Goal: Task Accomplishment & Management: Manage account settings

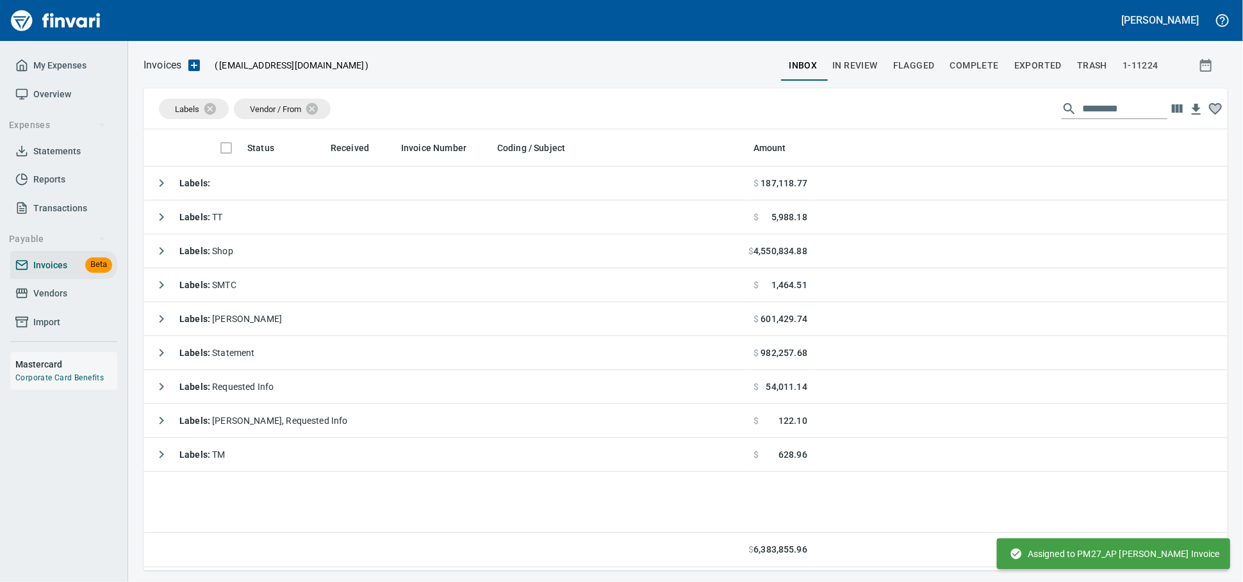
scroll to position [430, 1072]
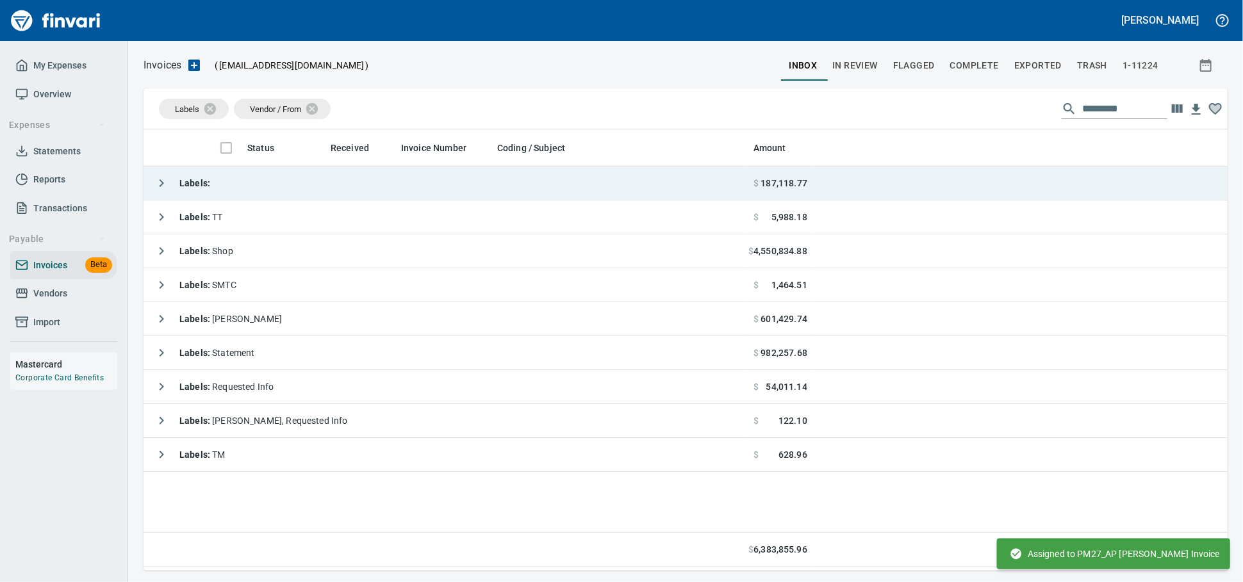
click at [283, 190] on td "Labels :" at bounding box center [445, 184] width 605 height 34
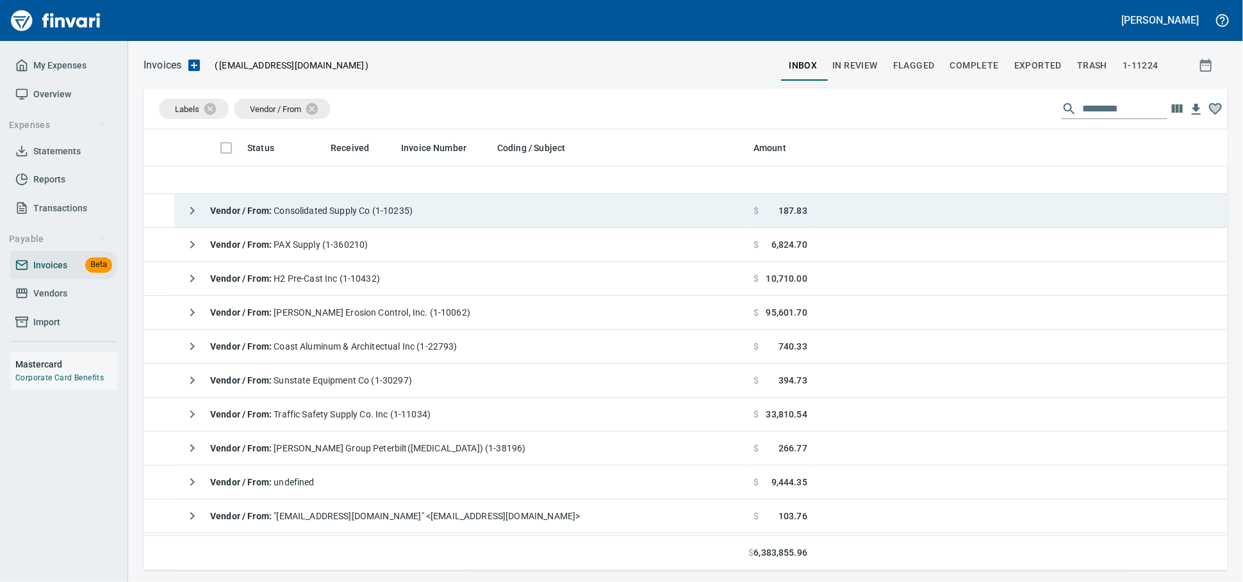
scroll to position [0, 0]
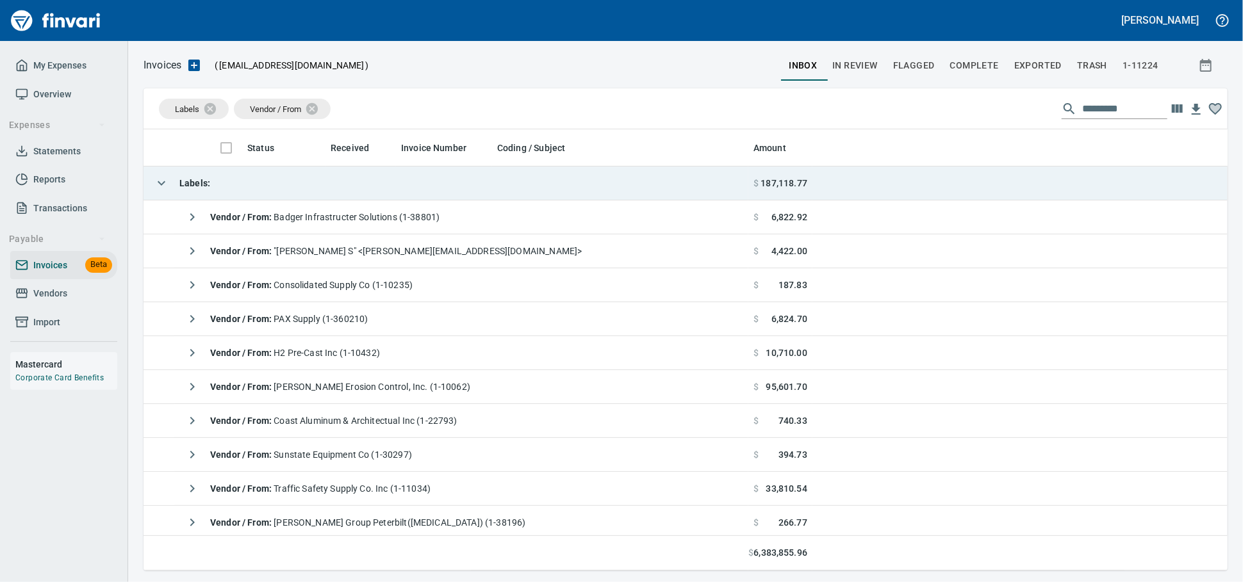
click at [356, 187] on td "Labels :" at bounding box center [445, 184] width 605 height 34
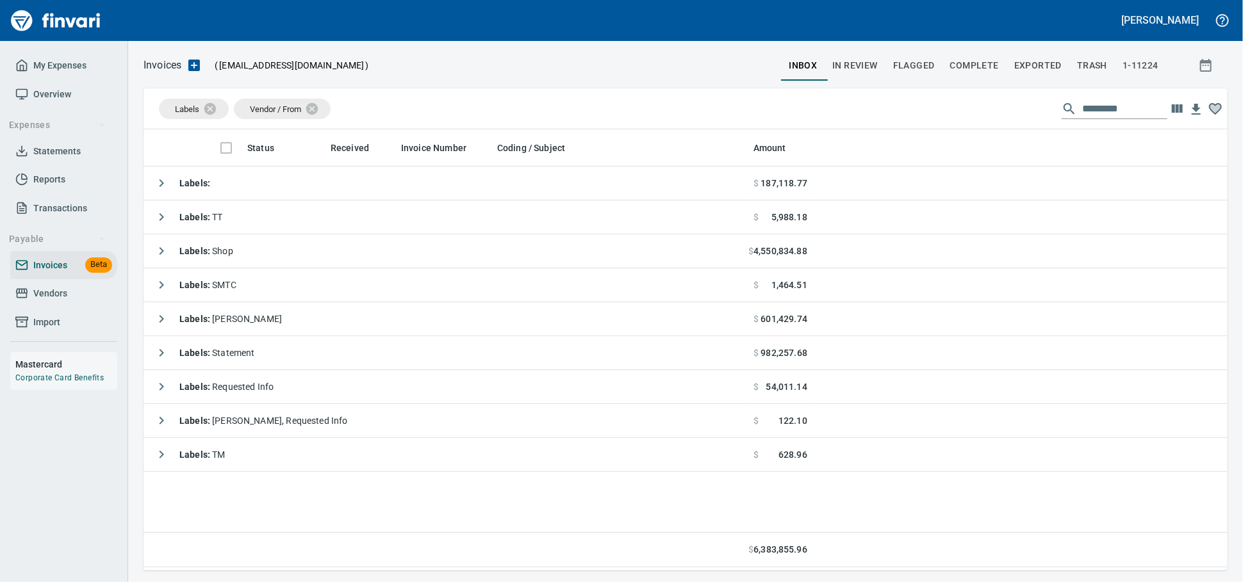
click at [45, 302] on span "Vendors" at bounding box center [50, 294] width 34 height 16
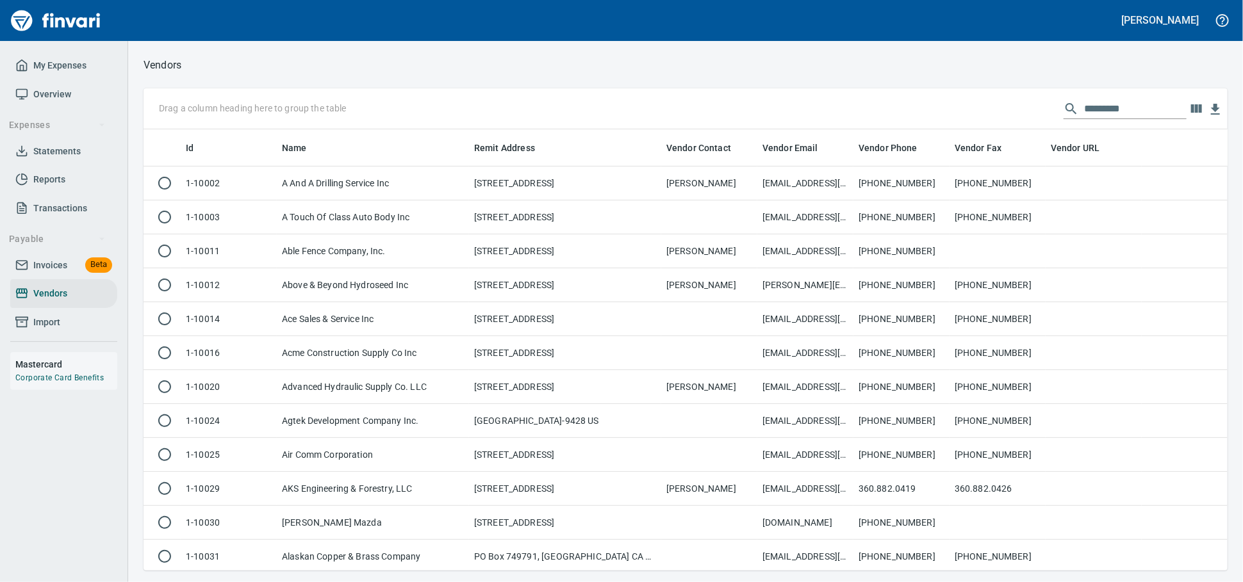
scroll to position [430, 1061]
click at [1090, 109] on input "text" at bounding box center [1135, 109] width 102 height 20
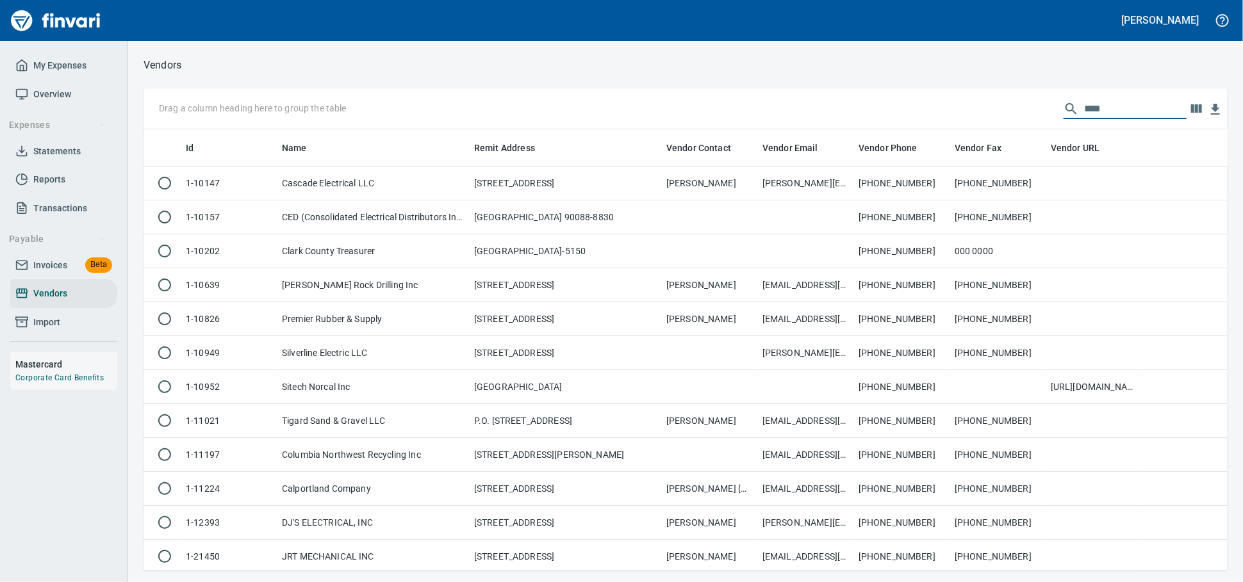
scroll to position [430, 1072]
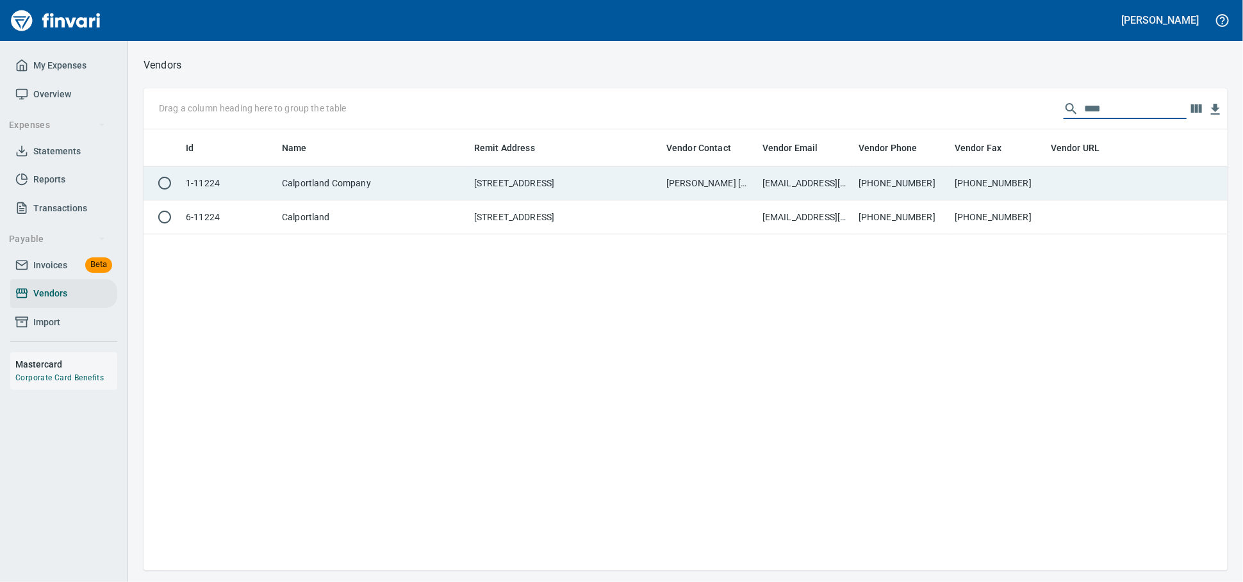
type input "****"
click at [569, 194] on td "[STREET_ADDRESS]" at bounding box center [565, 184] width 192 height 34
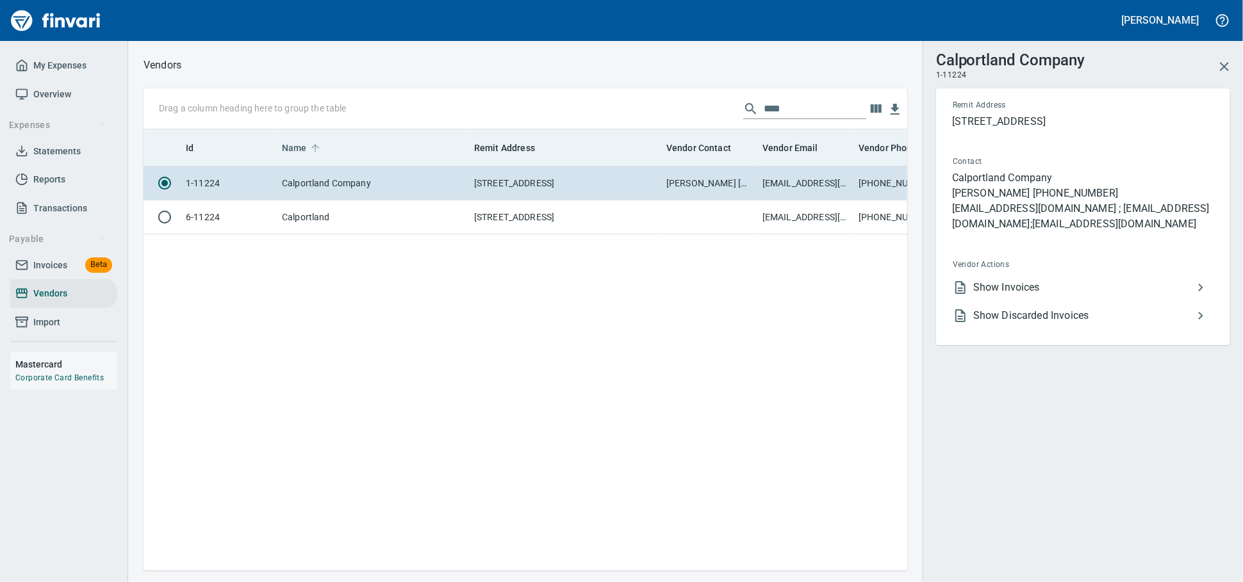
scroll to position [419, 752]
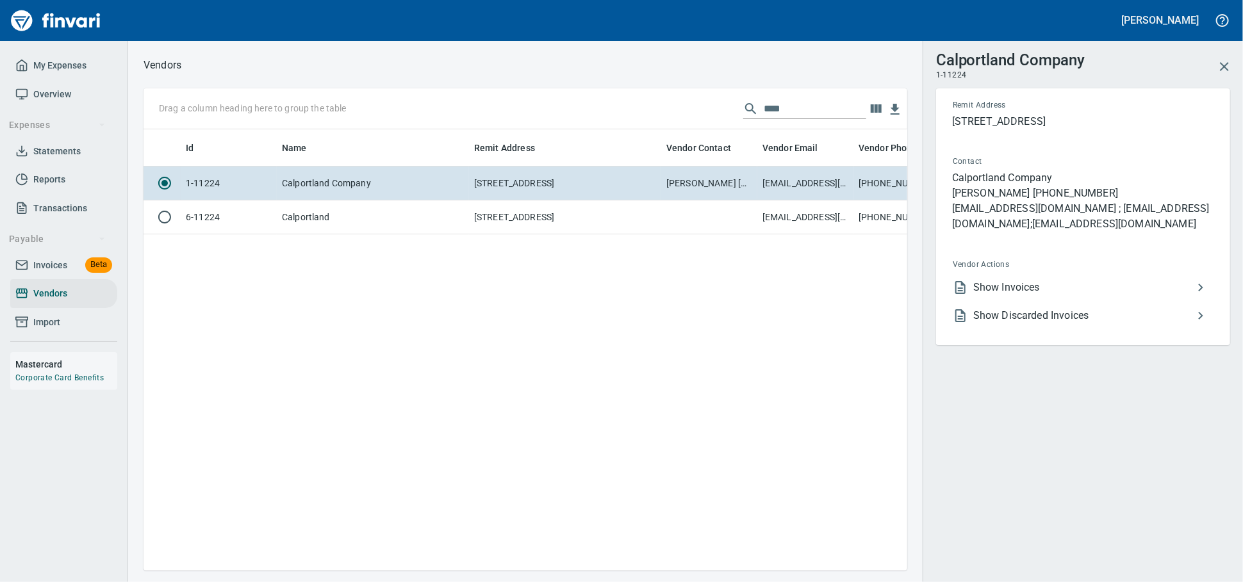
click at [1116, 330] on li "Show Discarded Invoices" at bounding box center [1077, 316] width 271 height 28
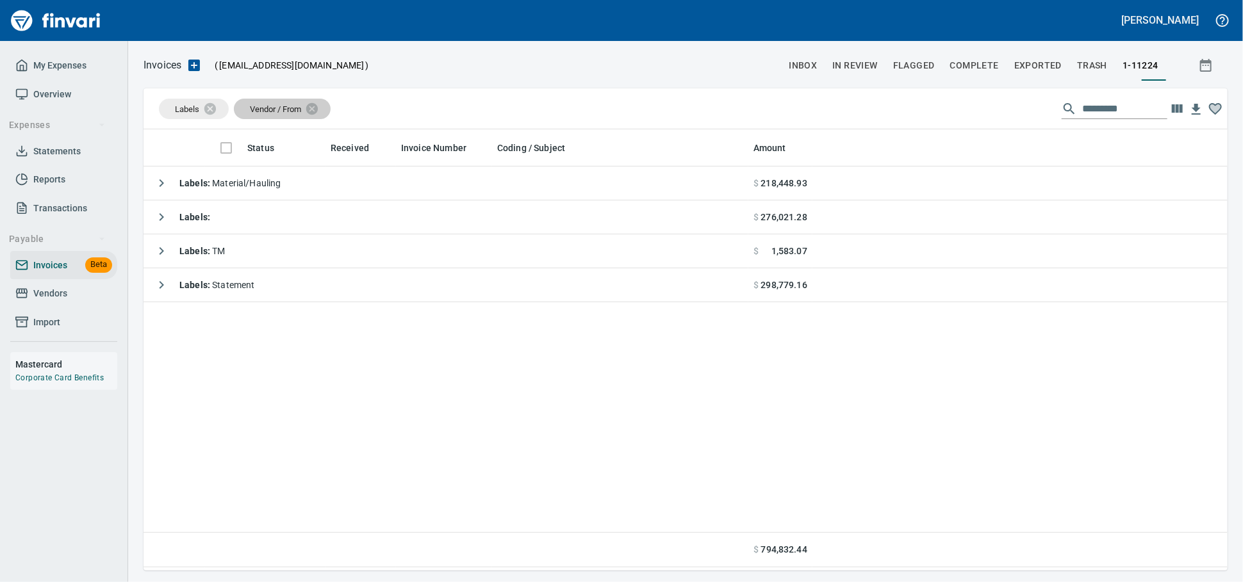
scroll to position [430, 1072]
click at [225, 113] on icon at bounding box center [218, 109] width 14 height 14
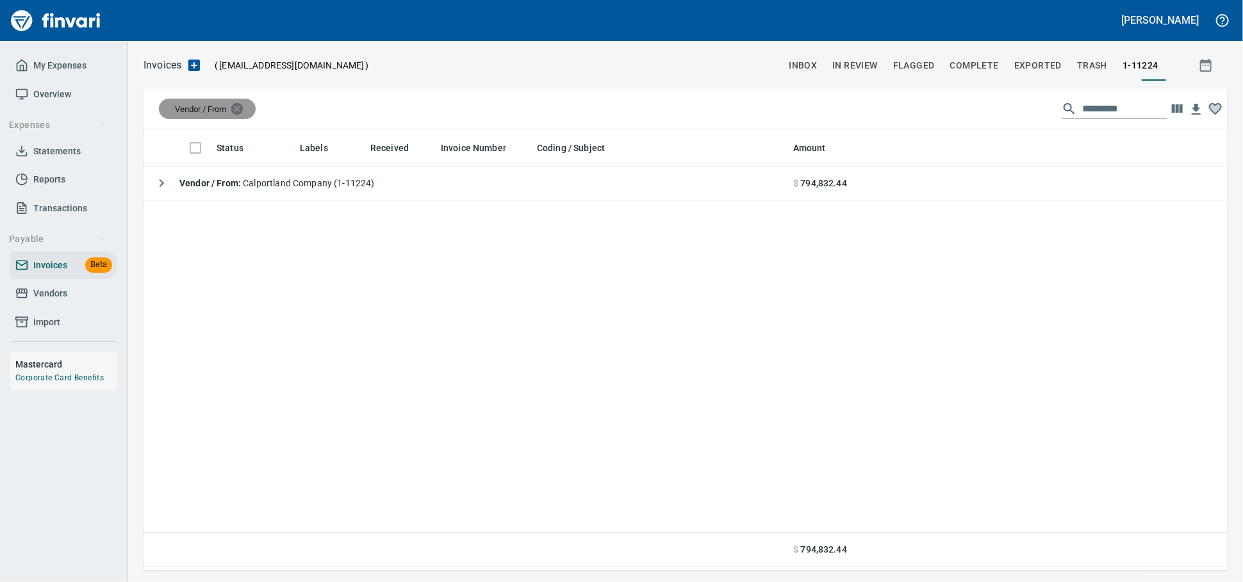
click at [244, 105] on icon at bounding box center [237, 109] width 14 height 14
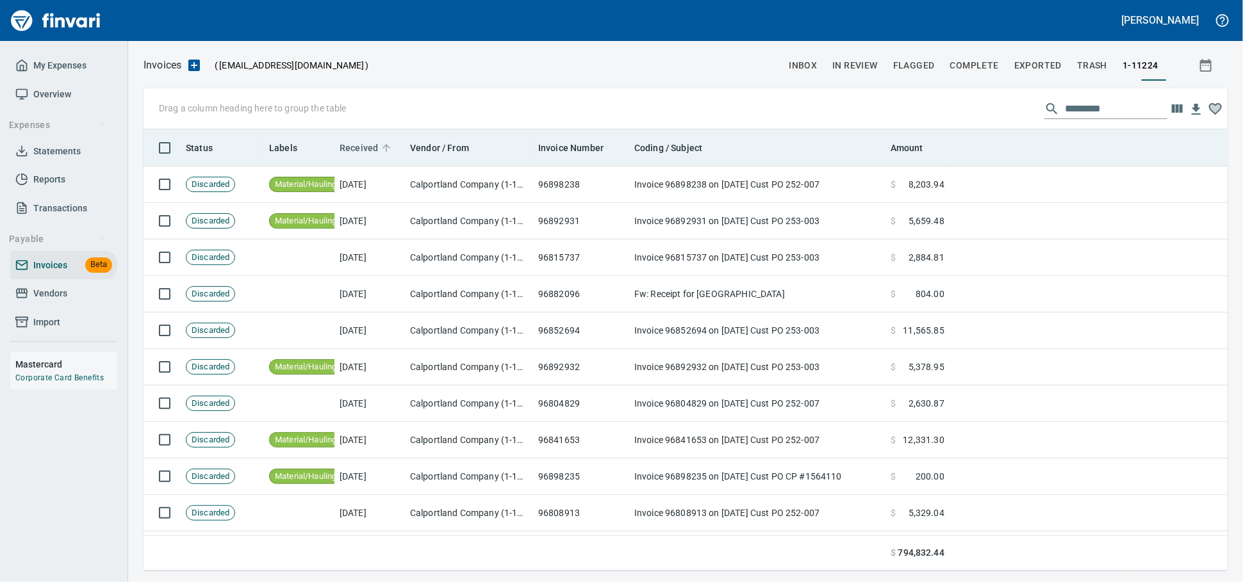
click at [363, 147] on span "Received" at bounding box center [358, 147] width 38 height 15
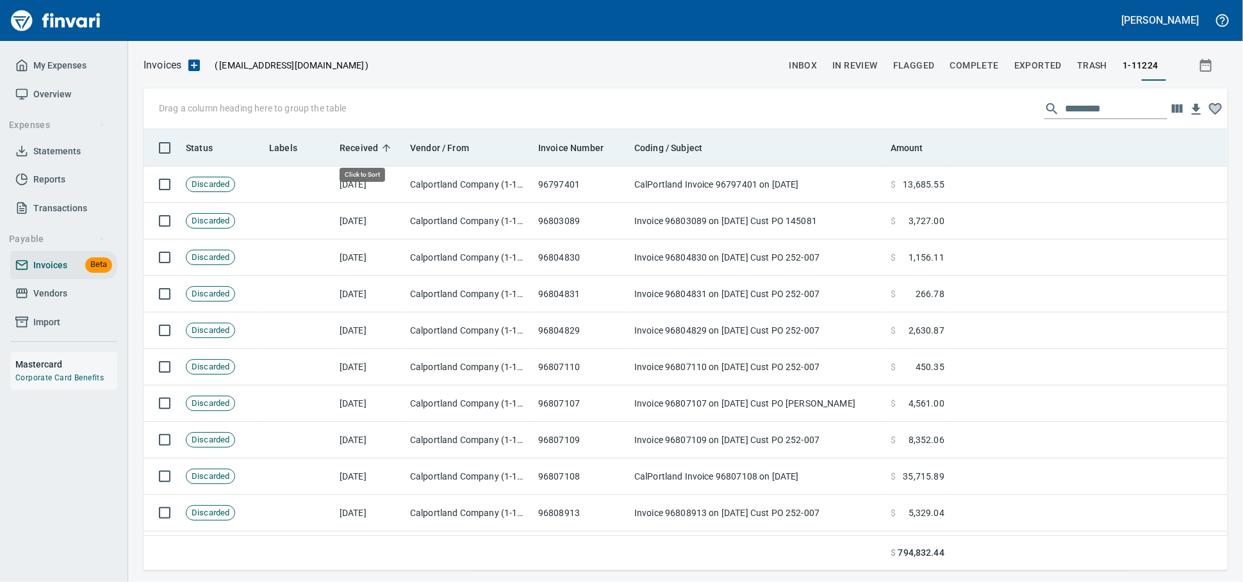
click at [375, 154] on span "Received" at bounding box center [358, 147] width 38 height 15
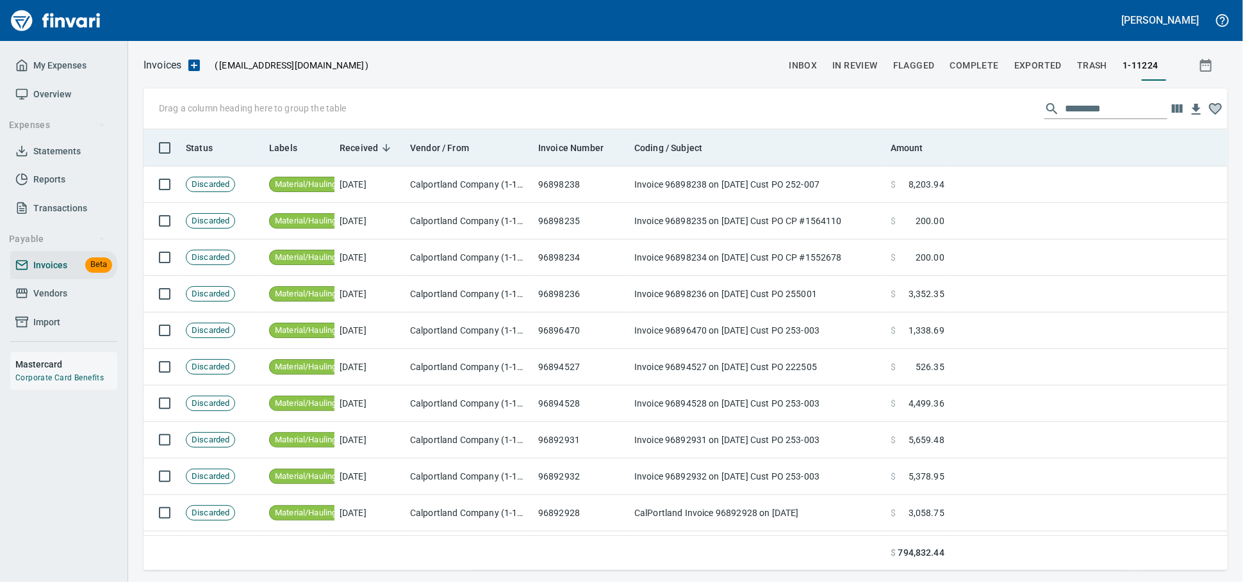
scroll to position [430, 1061]
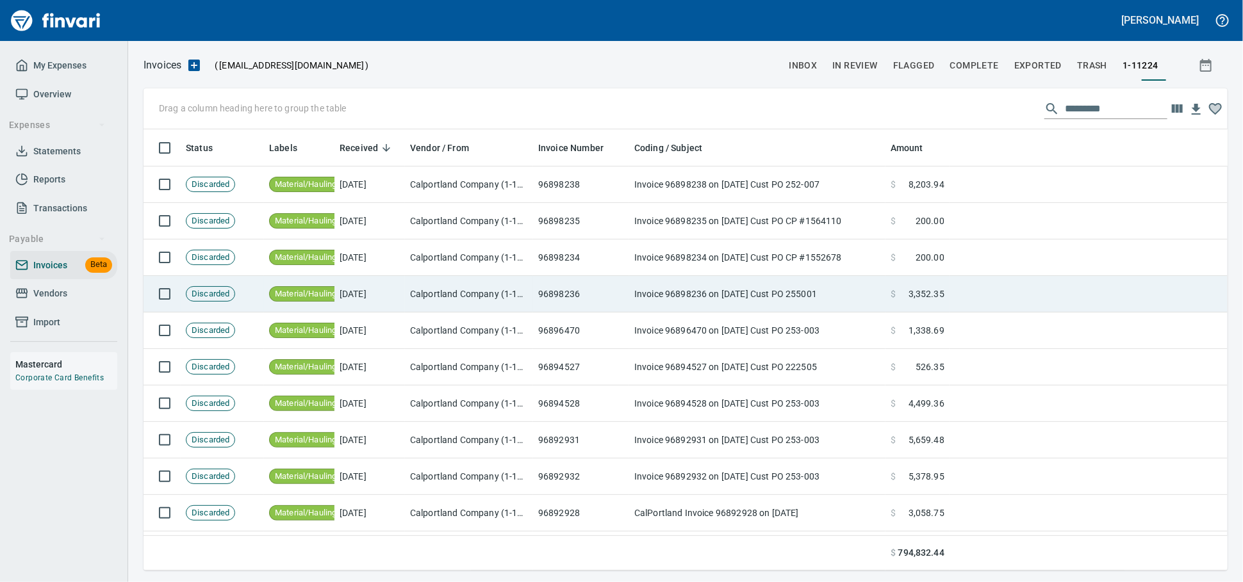
click at [374, 293] on td "[DATE]" at bounding box center [369, 294] width 70 height 37
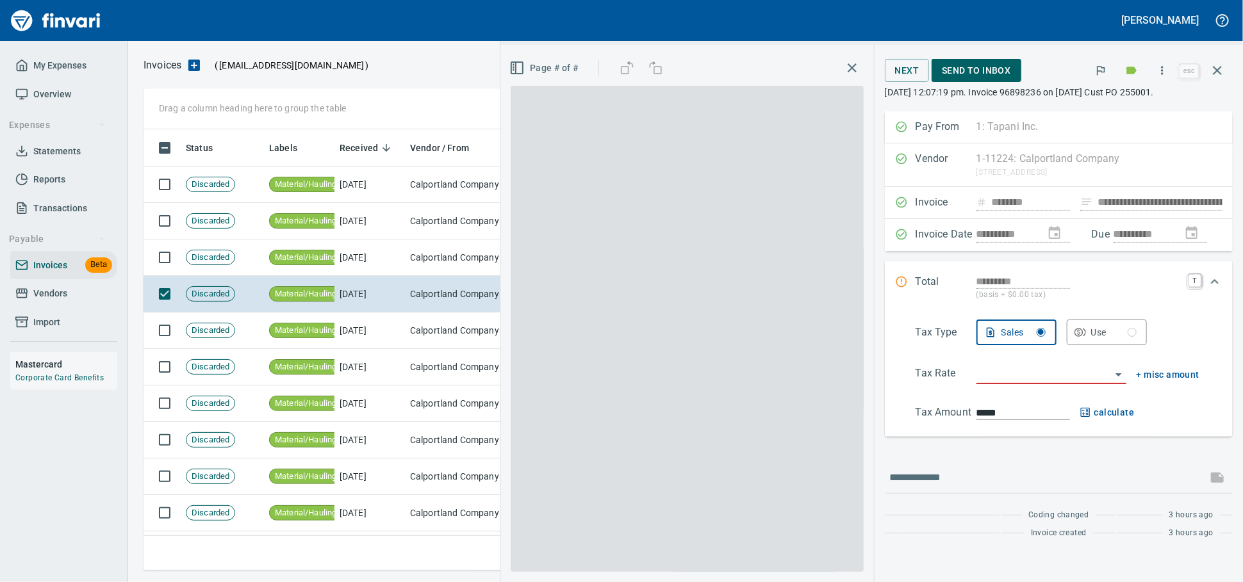
scroll to position [430, 1061]
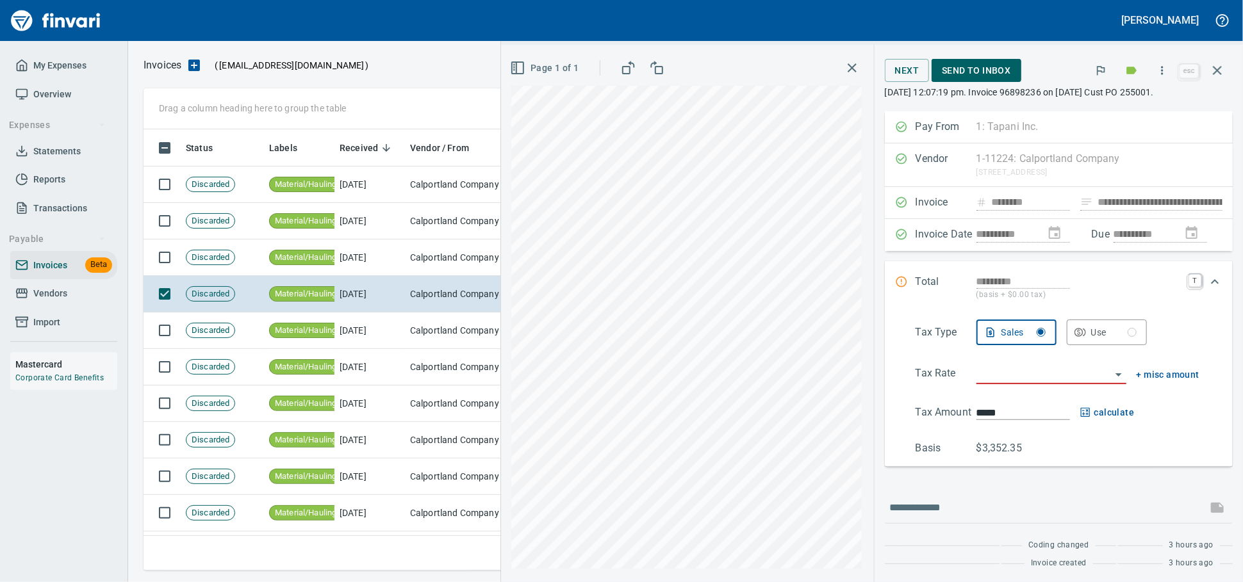
click at [942, 69] on span "Send to Inbox" at bounding box center [976, 71] width 69 height 16
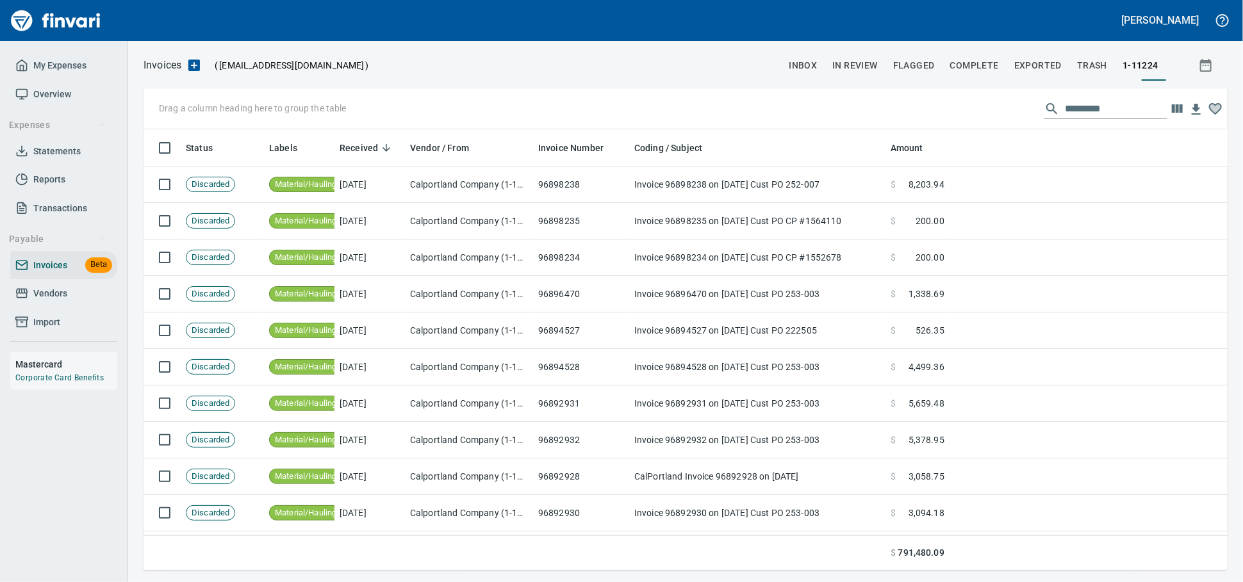
click at [66, 302] on span "Vendors" at bounding box center [50, 294] width 34 height 16
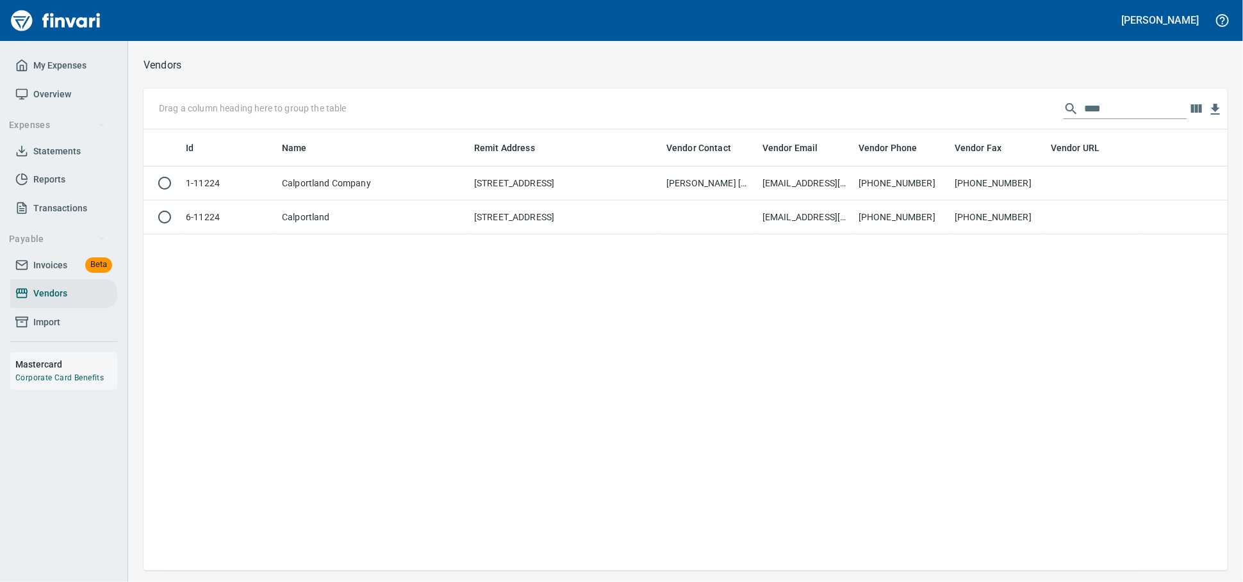
scroll to position [430, 1072]
drag, startPoint x: 1083, startPoint y: 112, endPoint x: 952, endPoint y: 114, distance: 131.3
click at [977, 115] on div "Drag a column heading here to group the table ****" at bounding box center [685, 108] width 1084 height 41
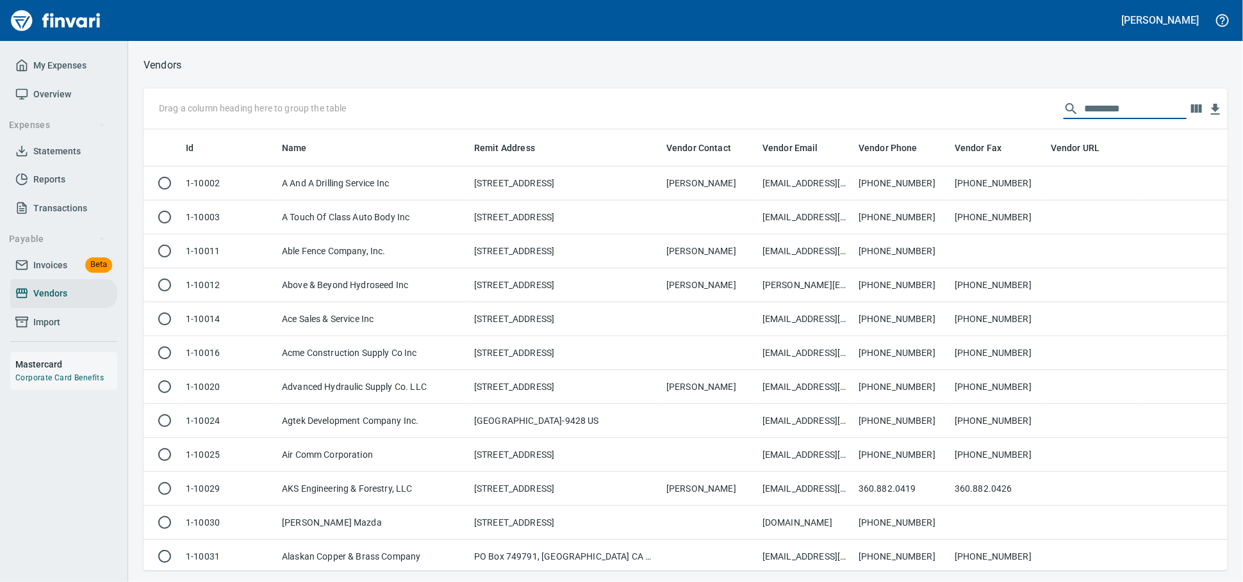
click at [38, 273] on span "Invoices" at bounding box center [50, 265] width 34 height 16
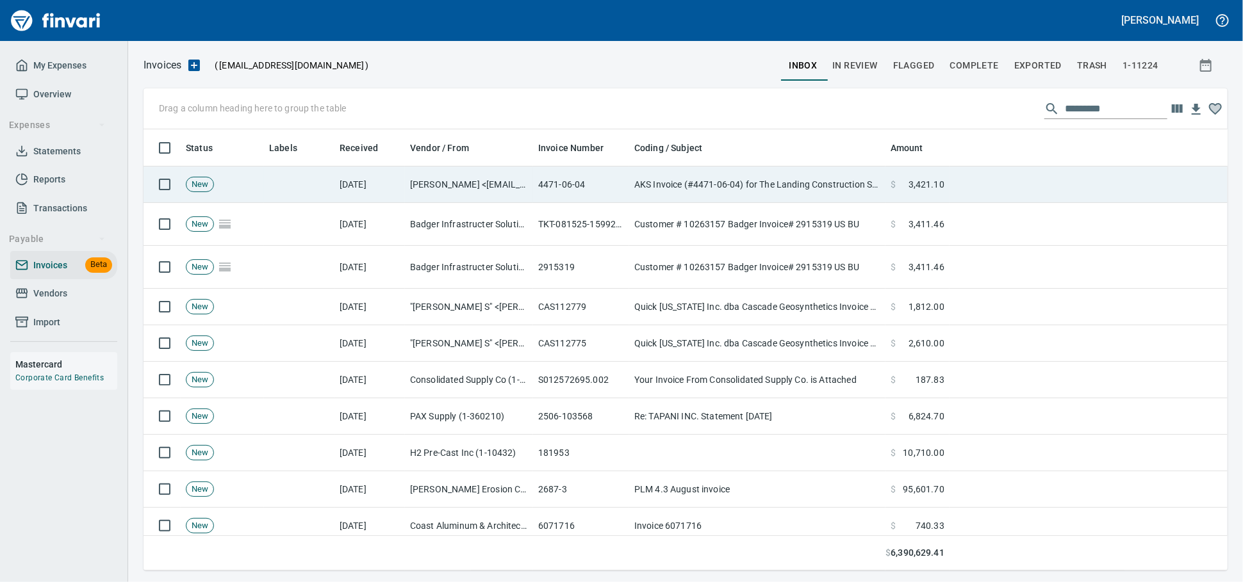
scroll to position [430, 1061]
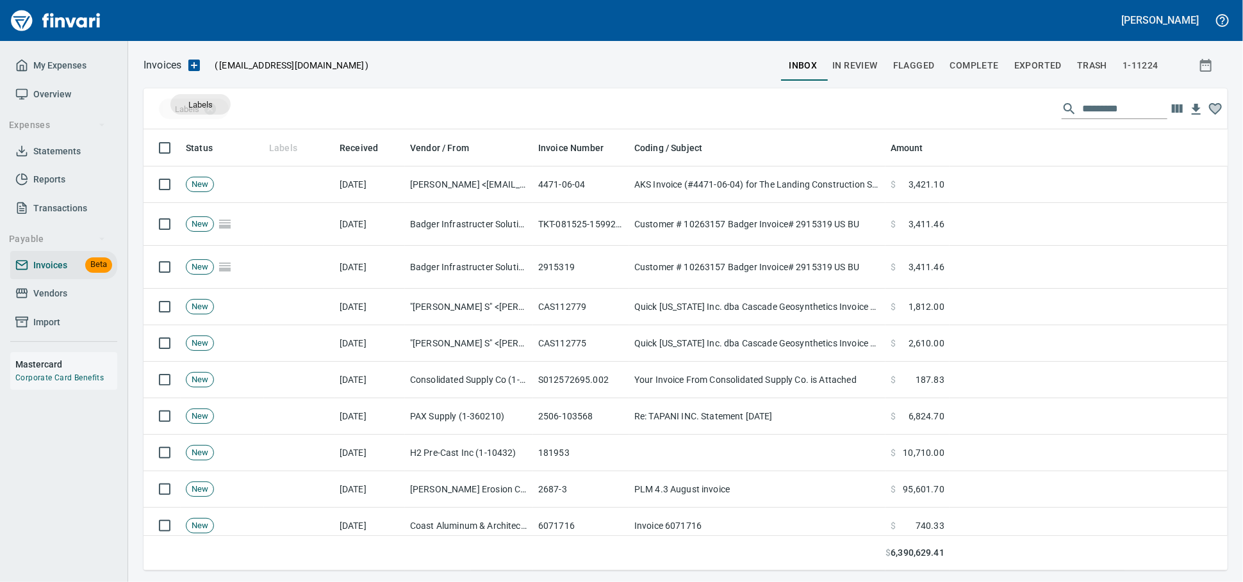
drag, startPoint x: 236, startPoint y: 113, endPoint x: 200, endPoint y: 104, distance: 36.2
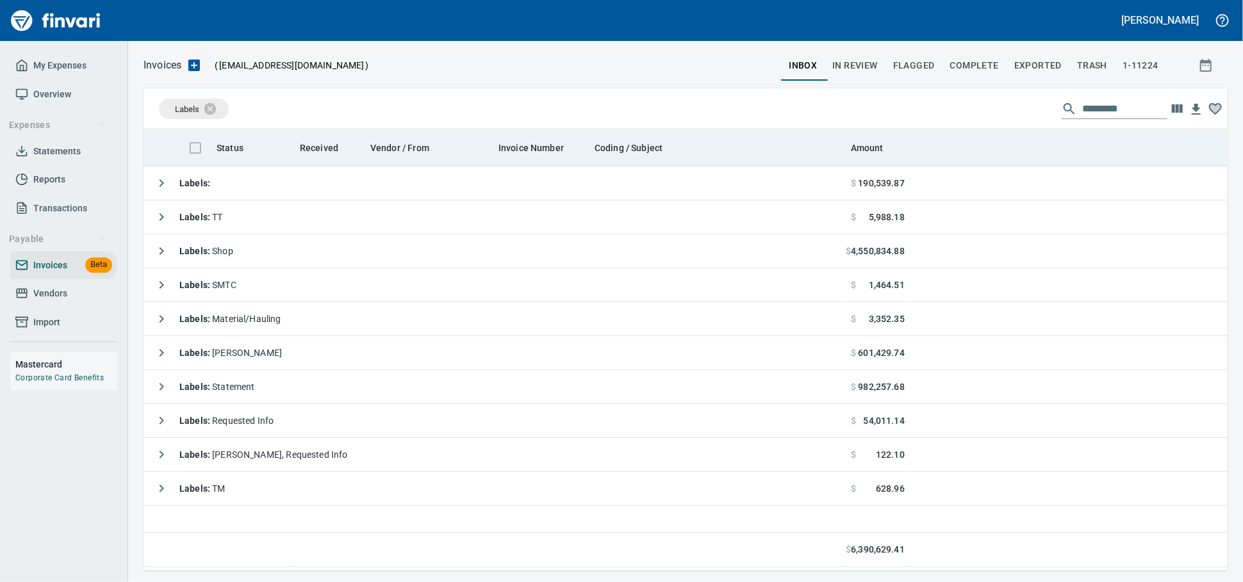
scroll to position [1, 1]
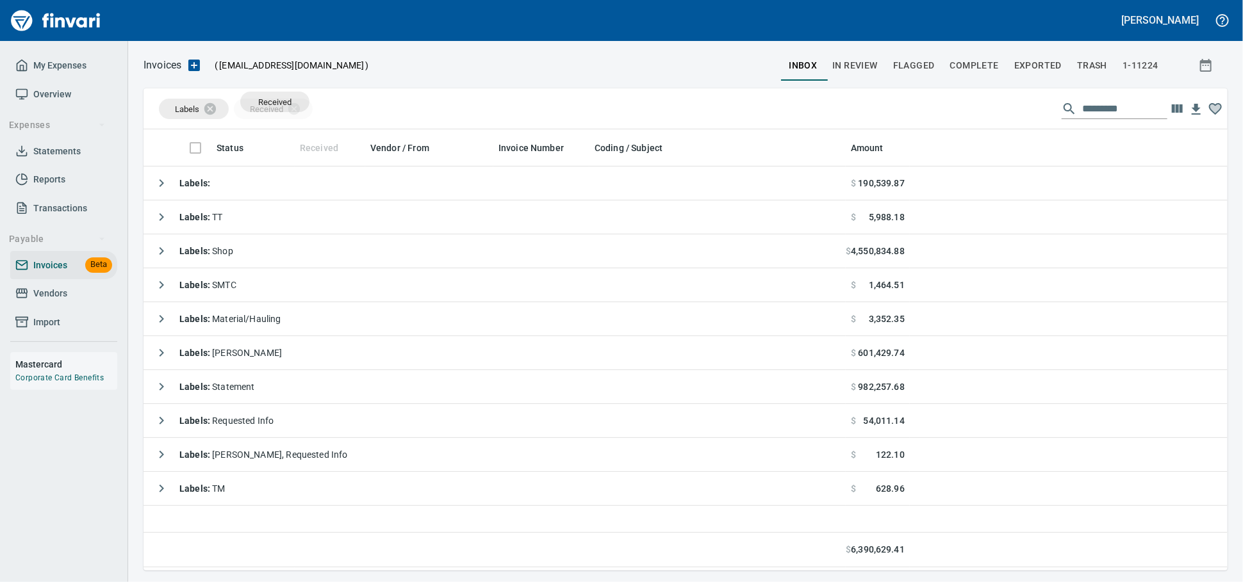
drag, startPoint x: 321, startPoint y: 147, endPoint x: 269, endPoint y: 100, distance: 69.8
click at [270, 99] on body "[PERSON_NAME] My Expenses Overview Expenses Statements Reports Transactions Pay…" at bounding box center [621, 291] width 1243 height 582
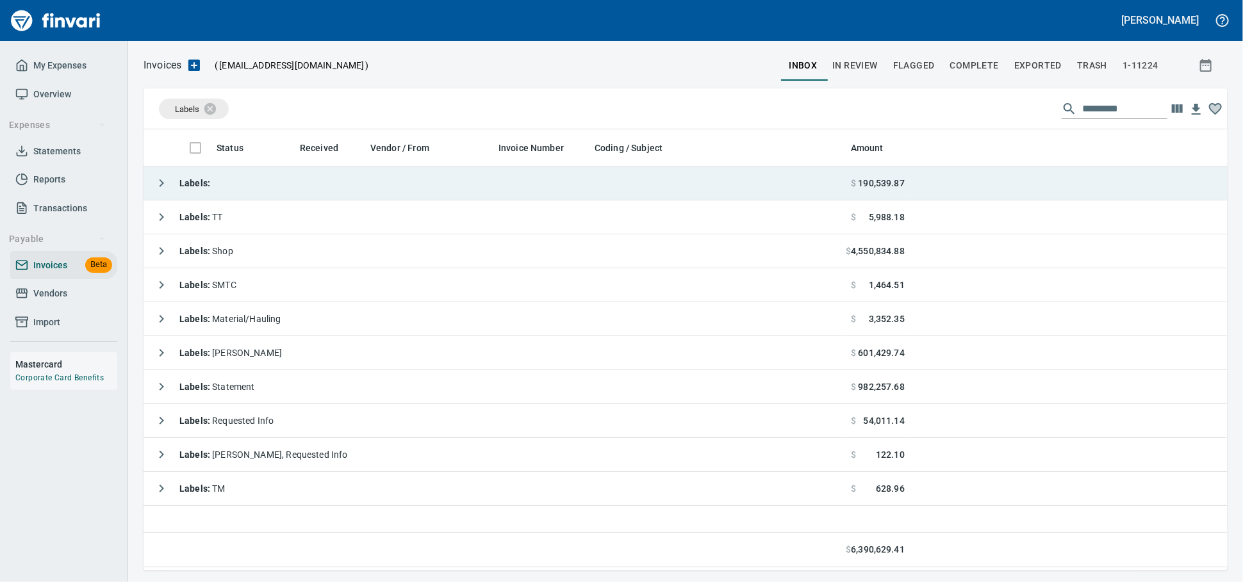
click at [269, 180] on td "Labels :" at bounding box center [494, 184] width 702 height 34
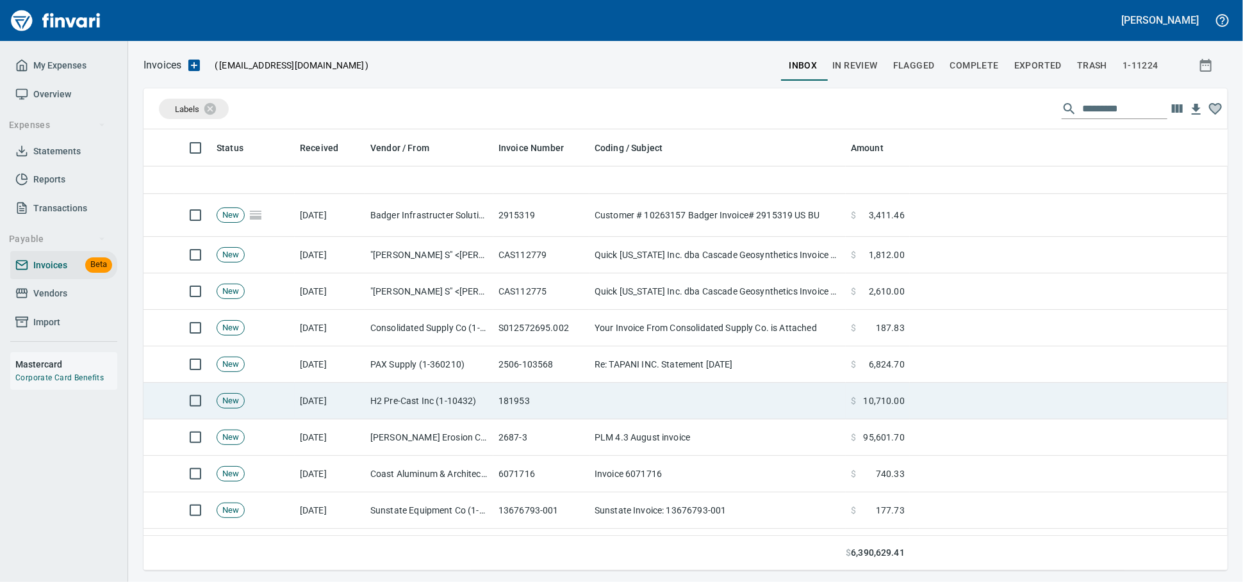
scroll to position [284, 0]
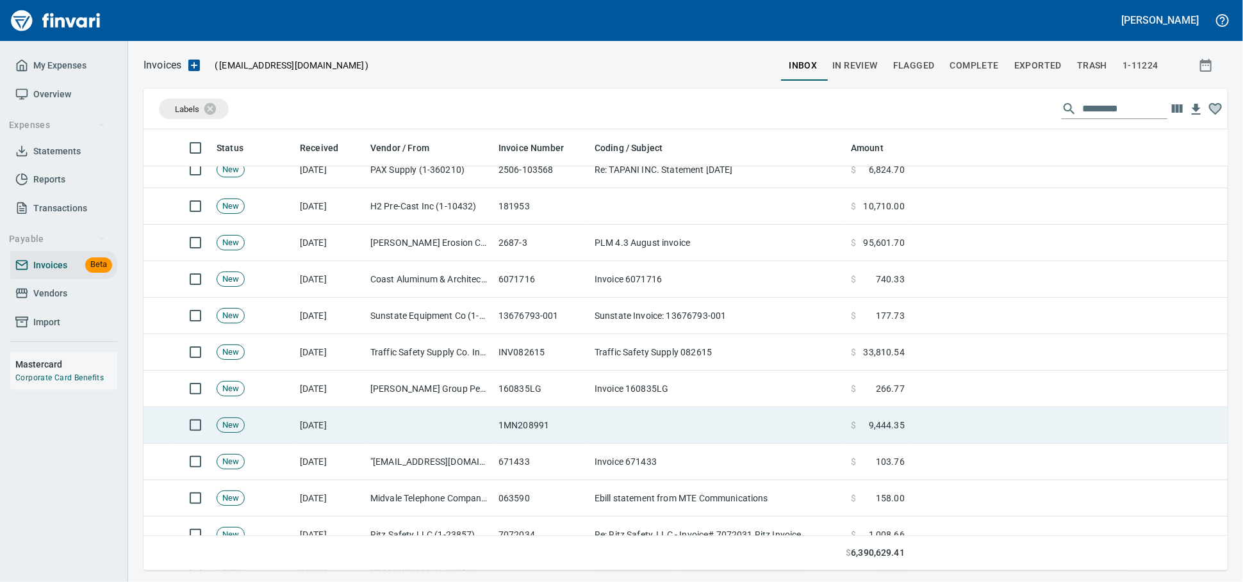
click at [556, 430] on td "1MN208991" at bounding box center [541, 425] width 96 height 37
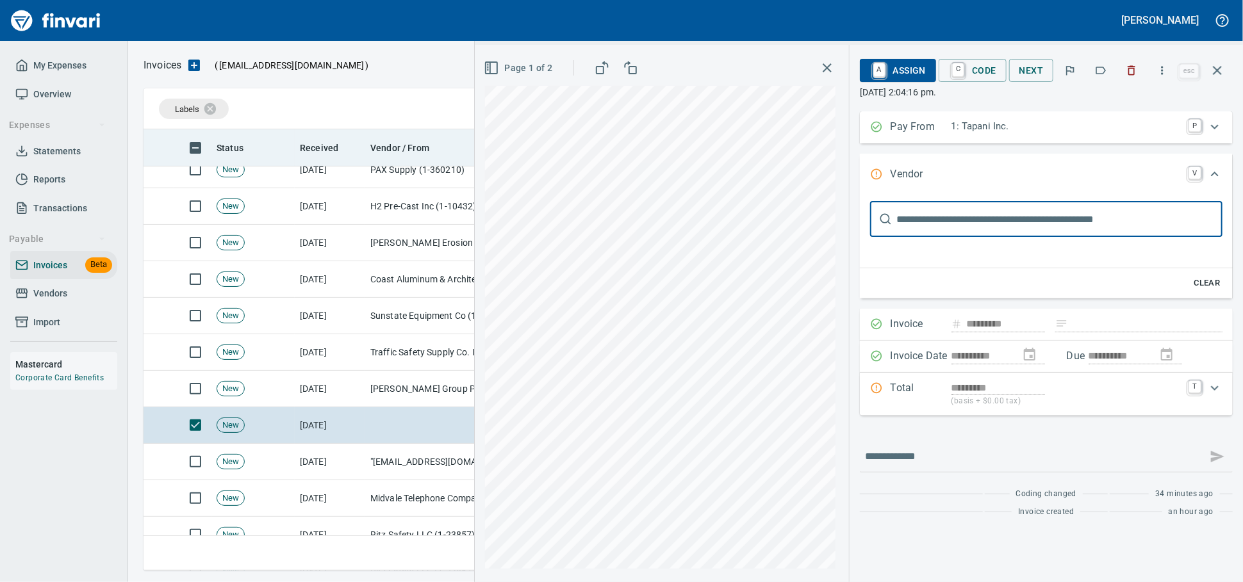
click at [1223, 76] on icon "button" at bounding box center [1216, 70] width 15 height 15
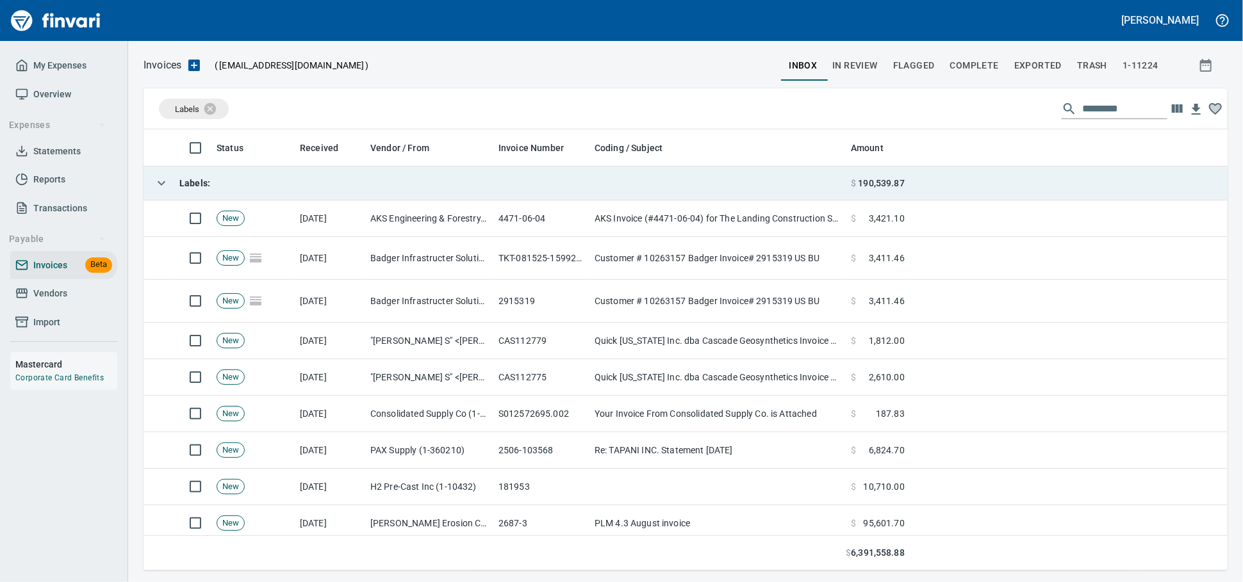
click at [318, 190] on td "Labels :" at bounding box center [494, 184] width 702 height 34
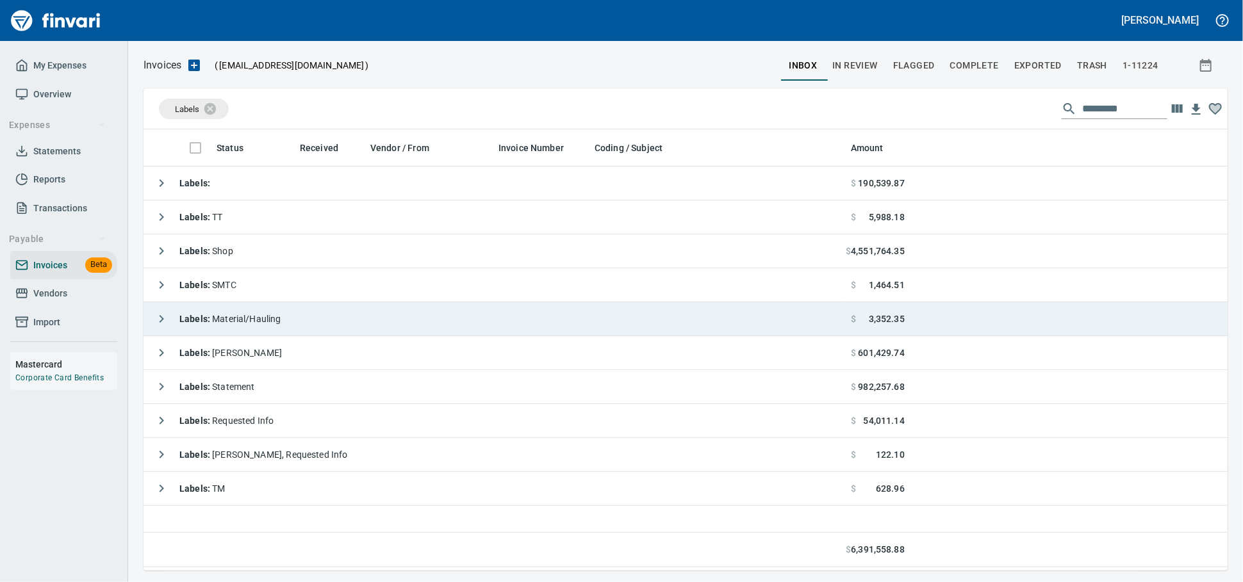
click at [331, 314] on td "Labels : Material/Hauling" at bounding box center [494, 319] width 702 height 34
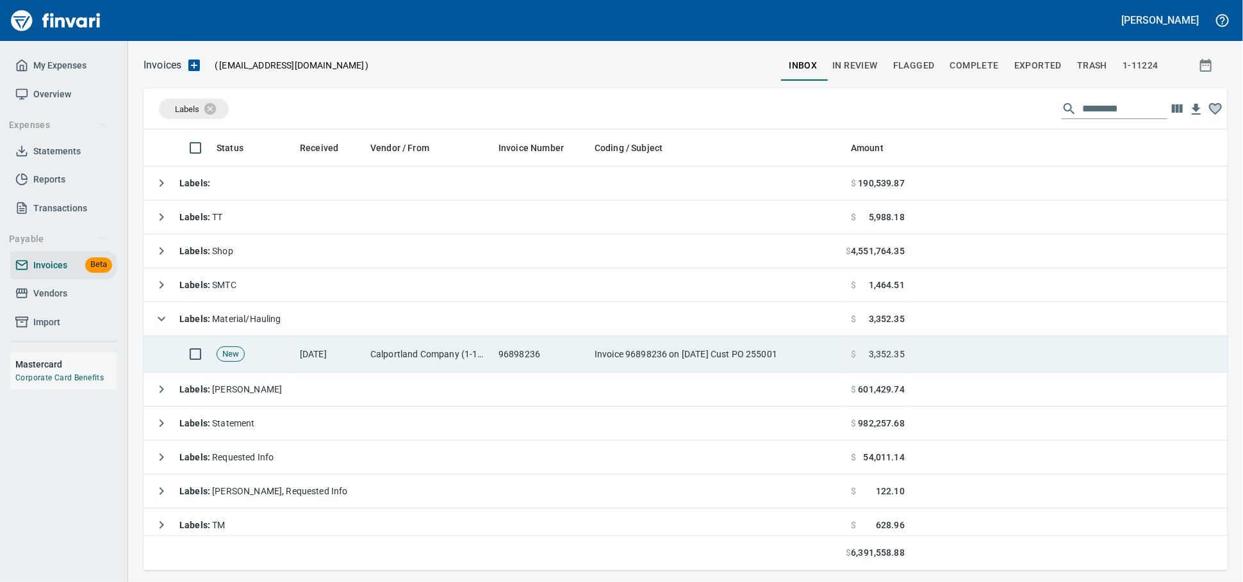
drag, startPoint x: 389, startPoint y: 361, endPoint x: 712, endPoint y: 355, distance: 323.5
click at [390, 360] on td "Calportland Company (1-11224)" at bounding box center [429, 354] width 128 height 37
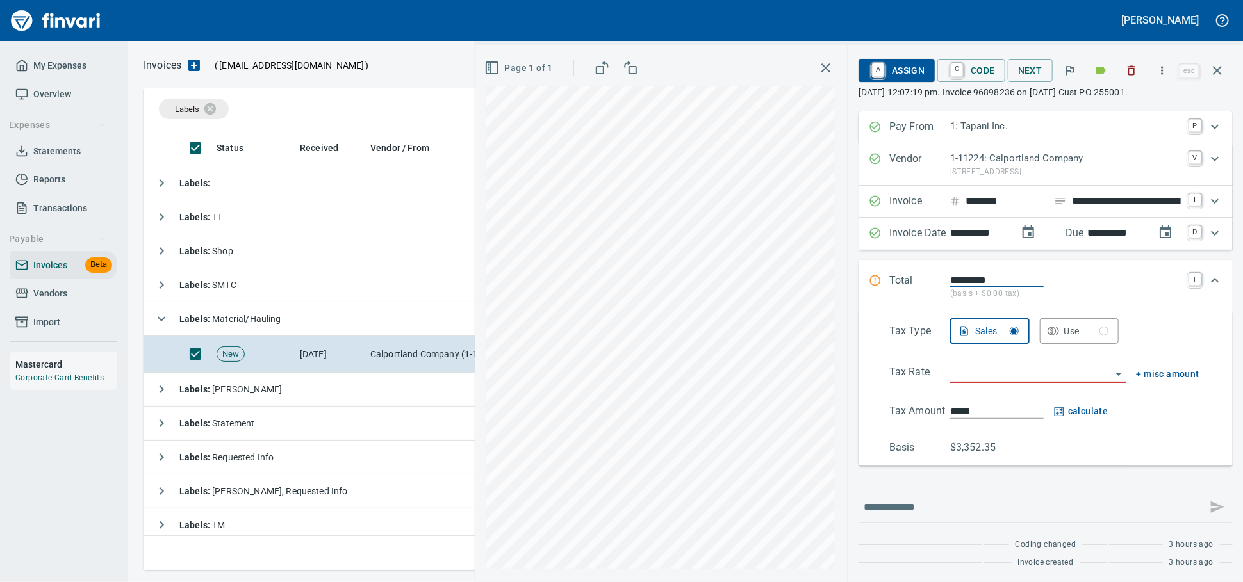
click at [1120, 209] on input "**********" at bounding box center [1126, 201] width 109 height 16
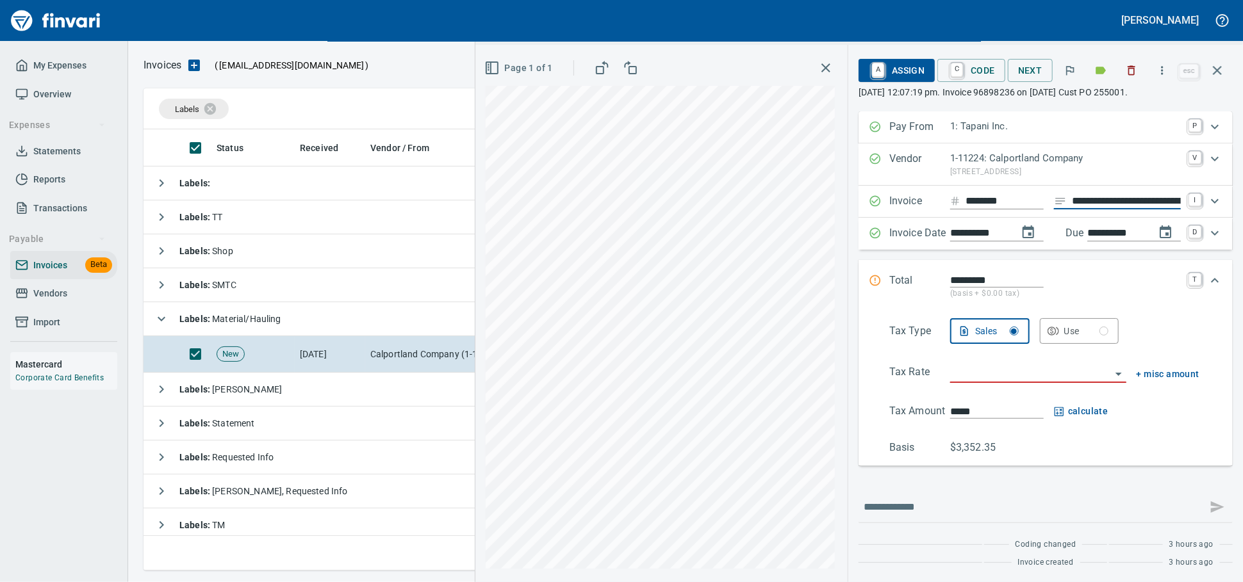
click at [1120, 209] on input "**********" at bounding box center [1126, 201] width 109 height 16
type input "******"
click at [954, 382] on input "search" at bounding box center [1030, 373] width 161 height 18
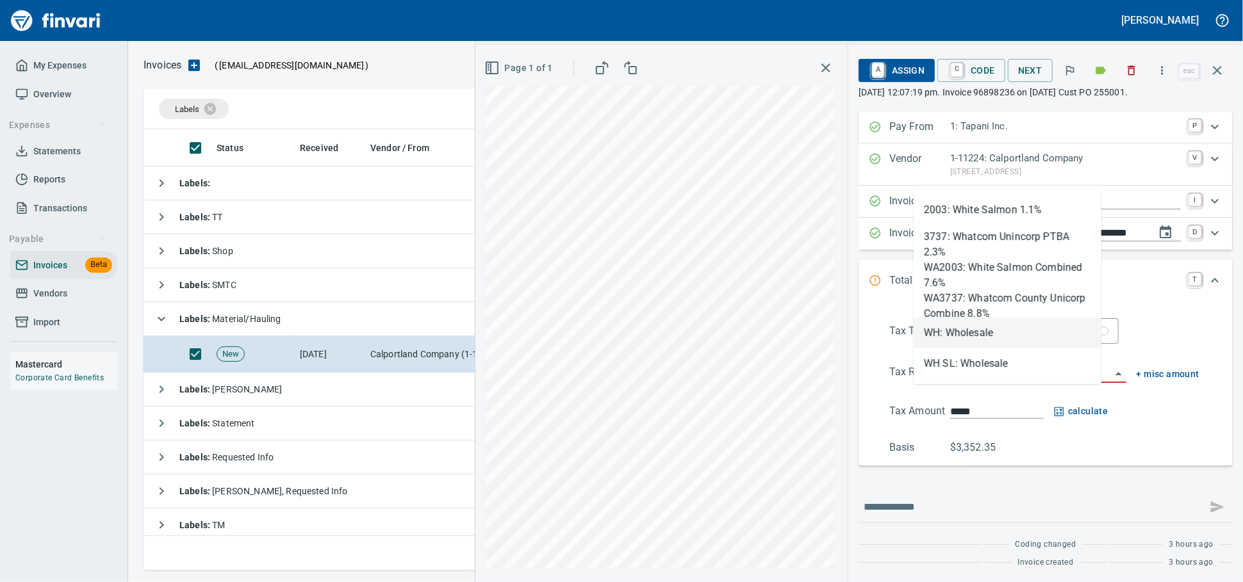
click at [979, 325] on li "WH: Wholesale" at bounding box center [1007, 333] width 188 height 31
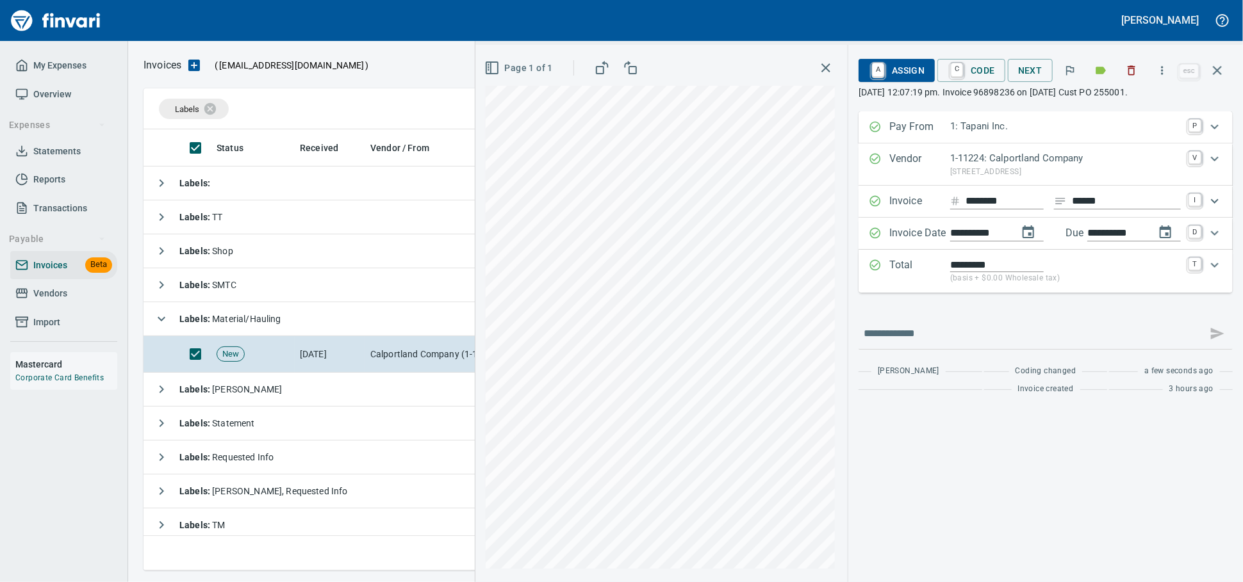
type input "**********"
click at [894, 63] on span "A Assign" at bounding box center [897, 71] width 56 height 22
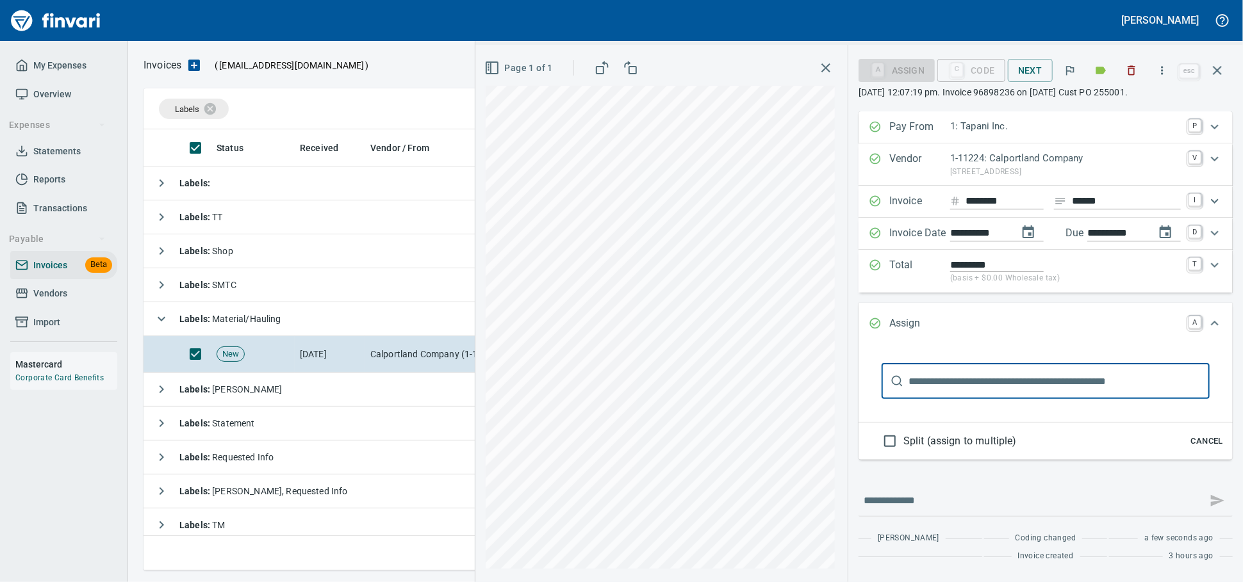
type input "******"
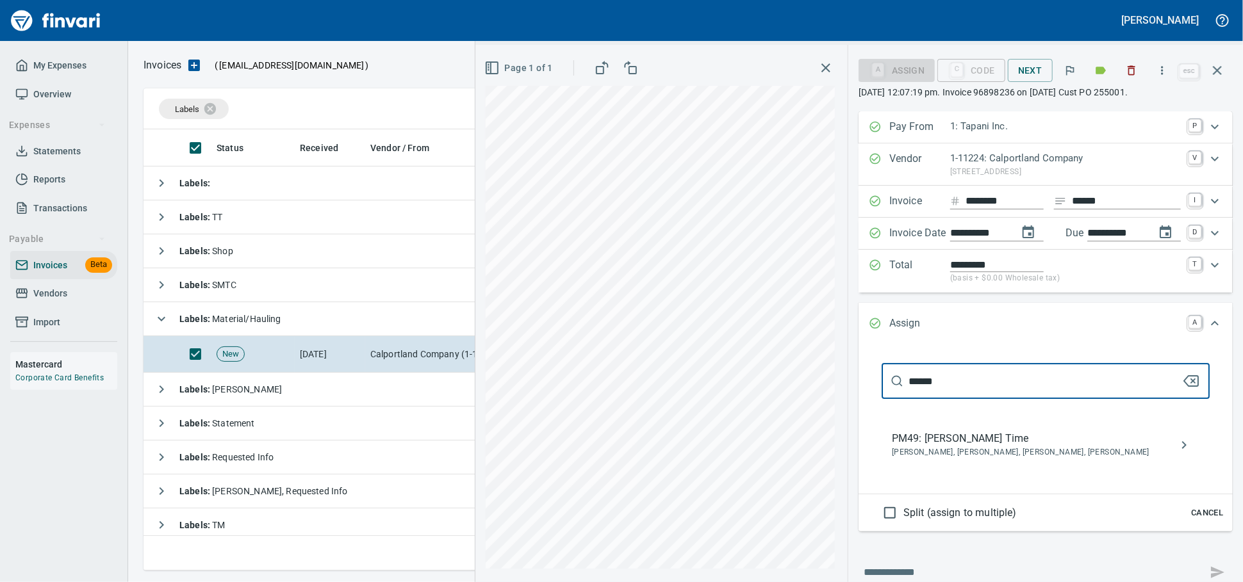
click at [940, 459] on span "[PERSON_NAME], [PERSON_NAME], [PERSON_NAME], [PERSON_NAME]" at bounding box center [1035, 452] width 287 height 13
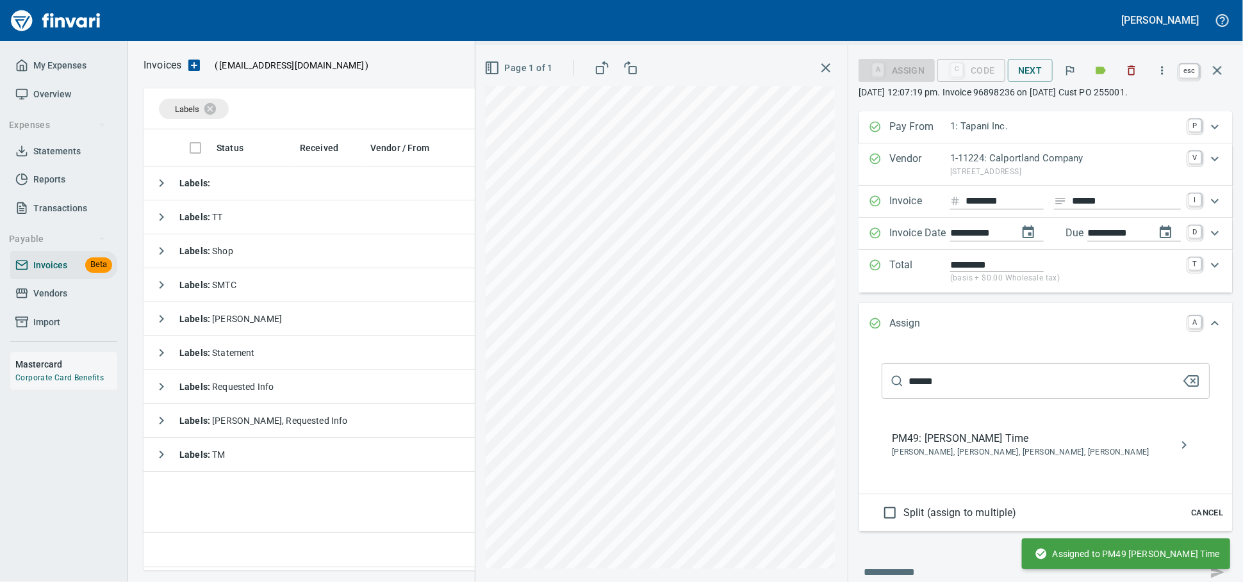
scroll to position [1, 1]
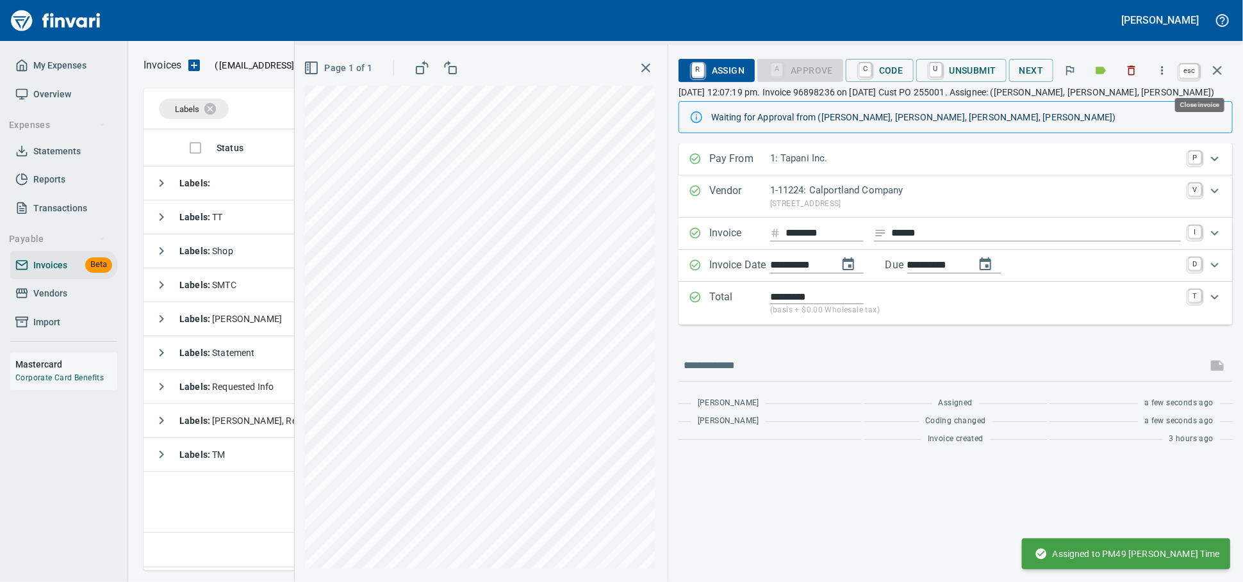
click at [1210, 74] on icon "button" at bounding box center [1216, 70] width 15 height 15
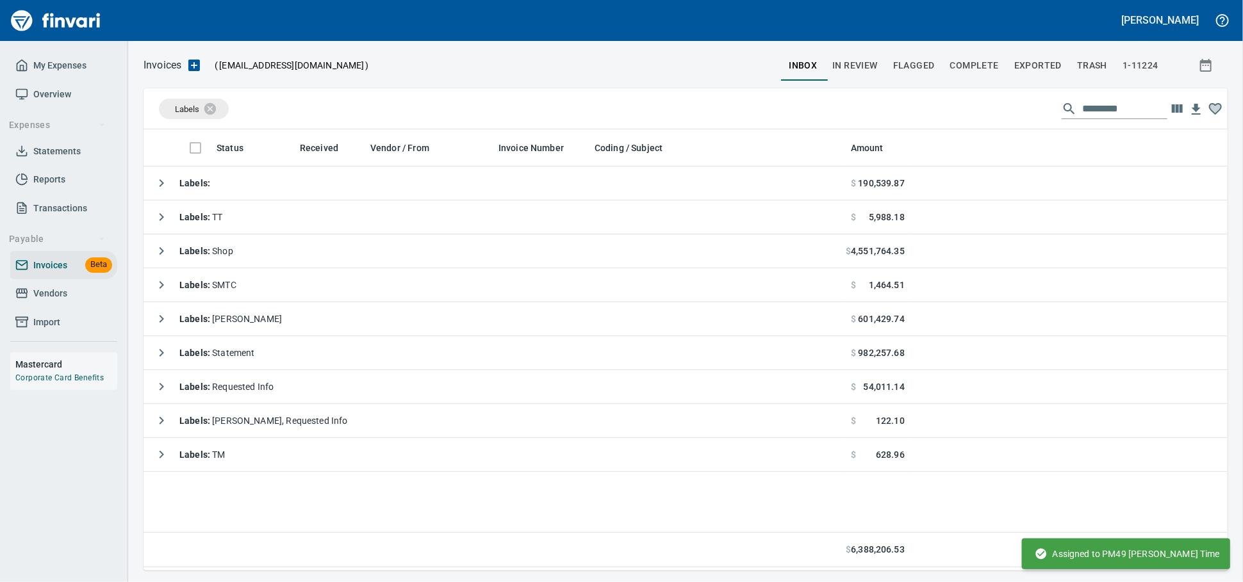
scroll to position [430, 1072]
click at [67, 302] on span "Vendors" at bounding box center [50, 294] width 34 height 16
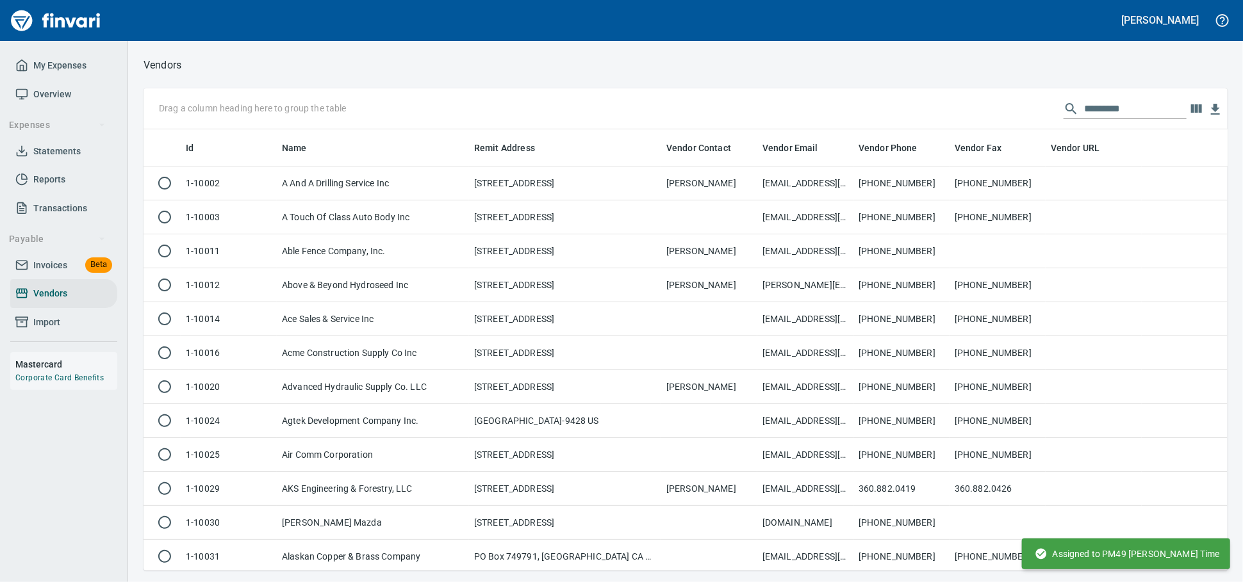
scroll to position [430, 1061]
click at [1084, 102] on input "text" at bounding box center [1135, 109] width 102 height 20
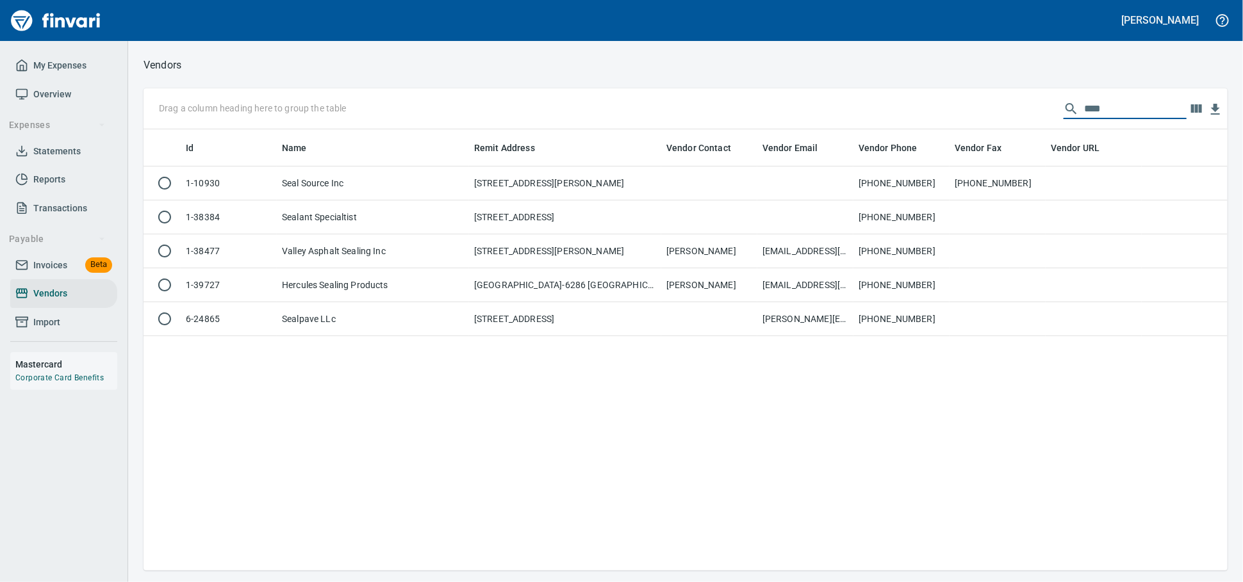
scroll to position [430, 1072]
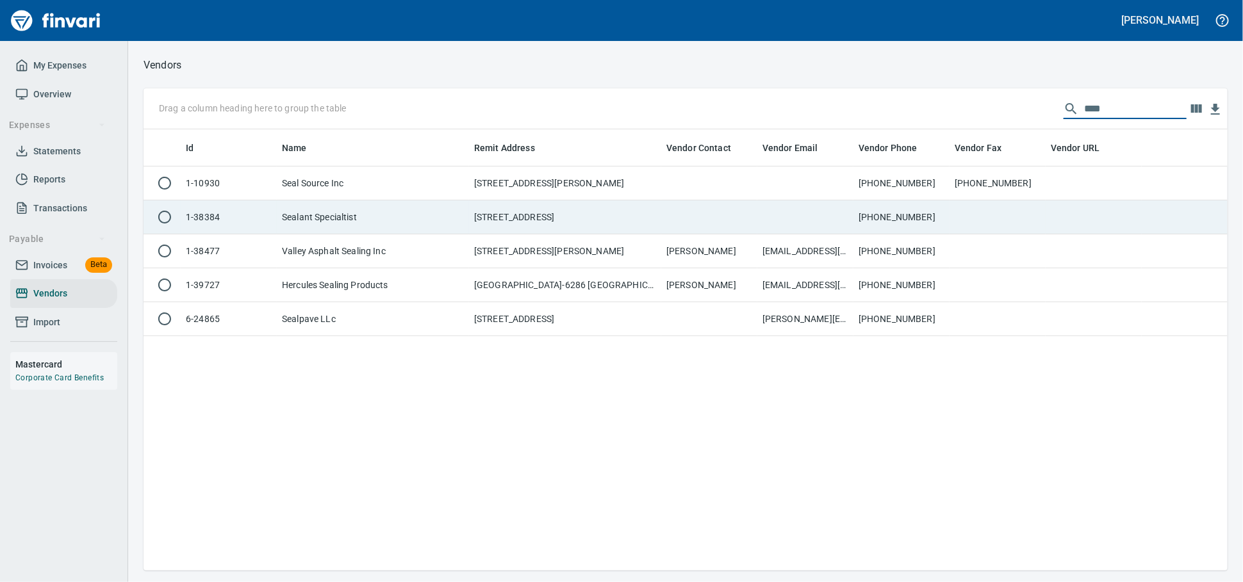
type input "****"
click at [444, 227] on td "Sealant Specialtist" at bounding box center [373, 217] width 192 height 34
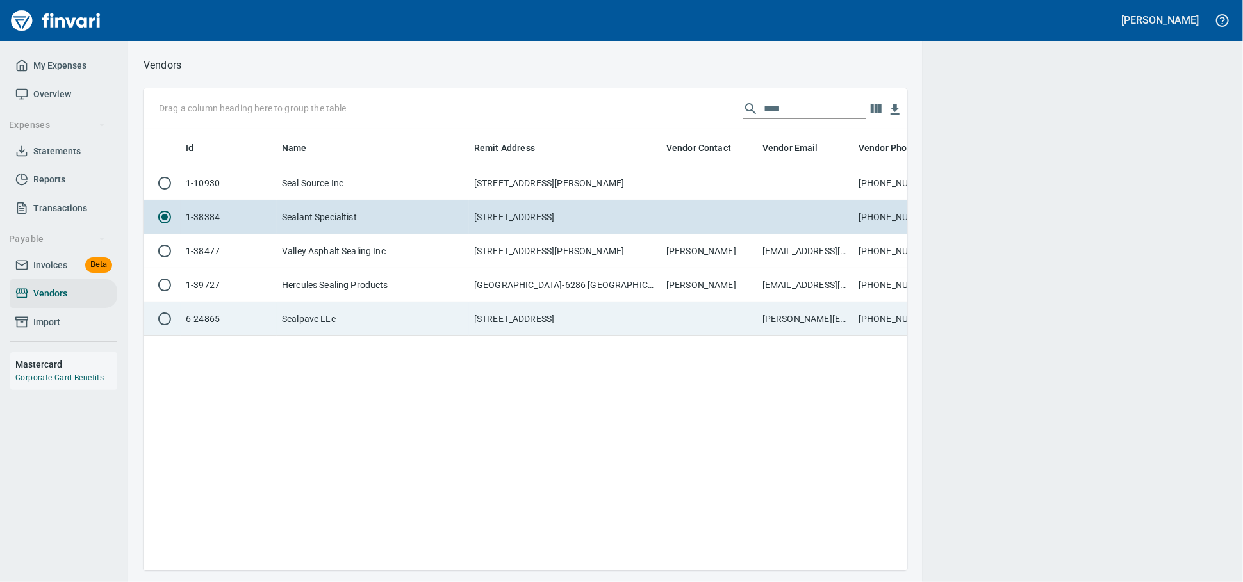
scroll to position [419, 752]
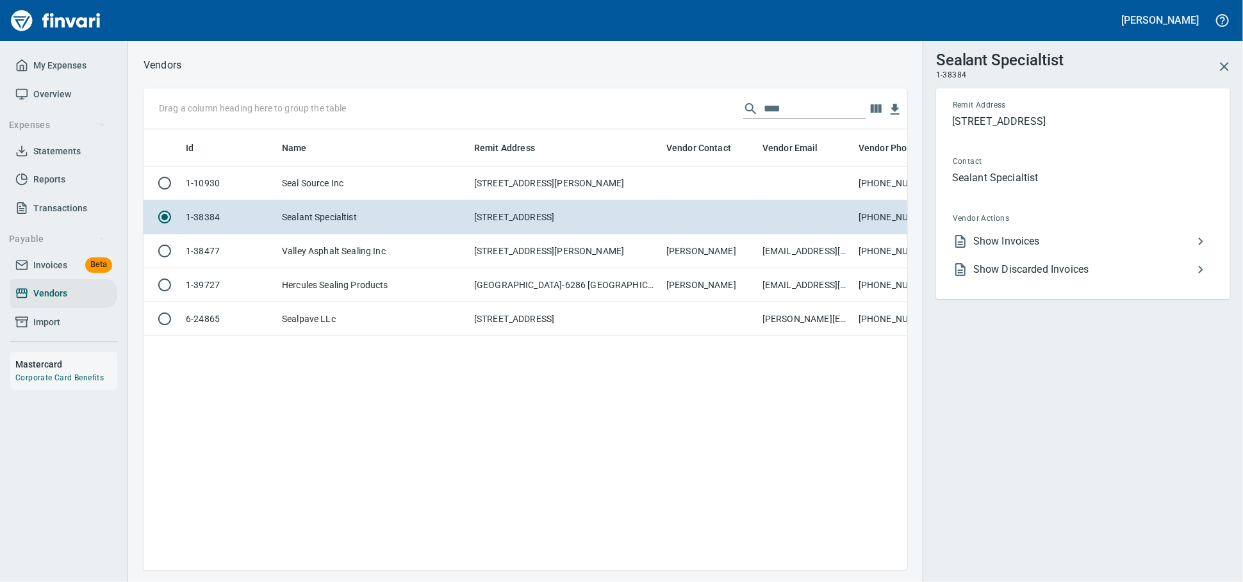
click at [1042, 249] on span "Show Invoices" at bounding box center [1083, 241] width 220 height 15
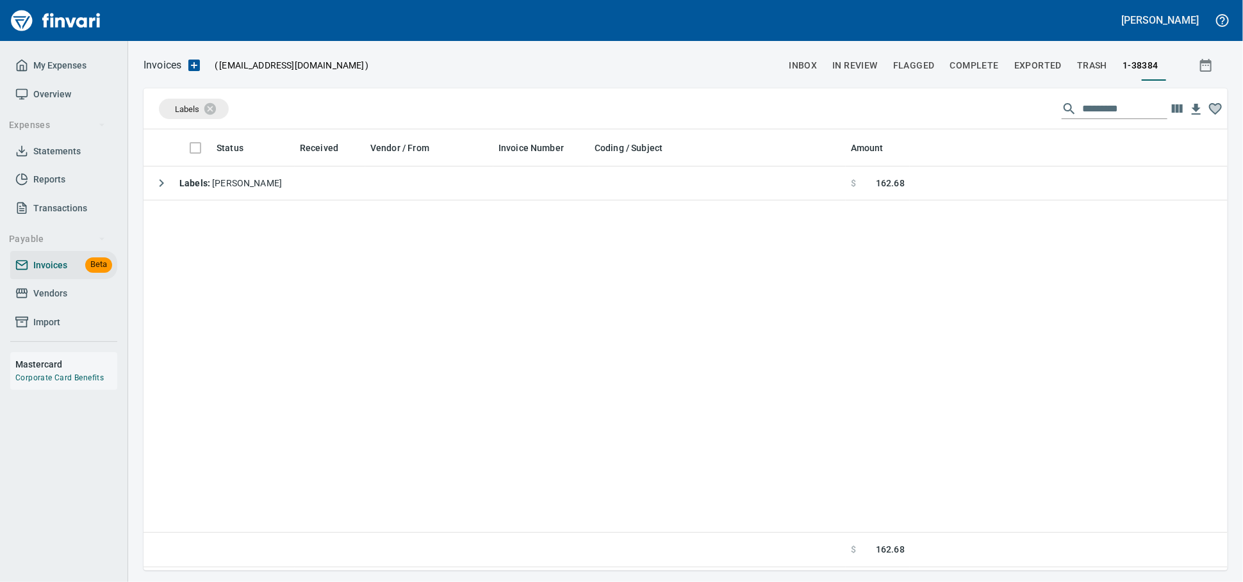
scroll to position [1, 1]
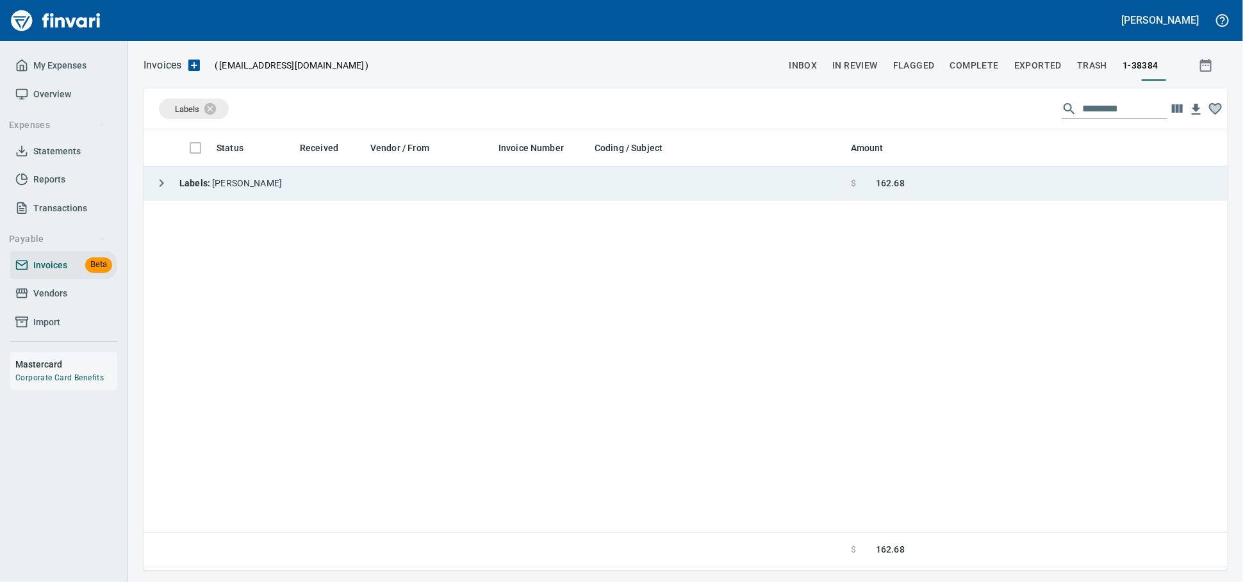
click at [331, 176] on td "Labels : [PERSON_NAME]" at bounding box center [494, 184] width 702 height 34
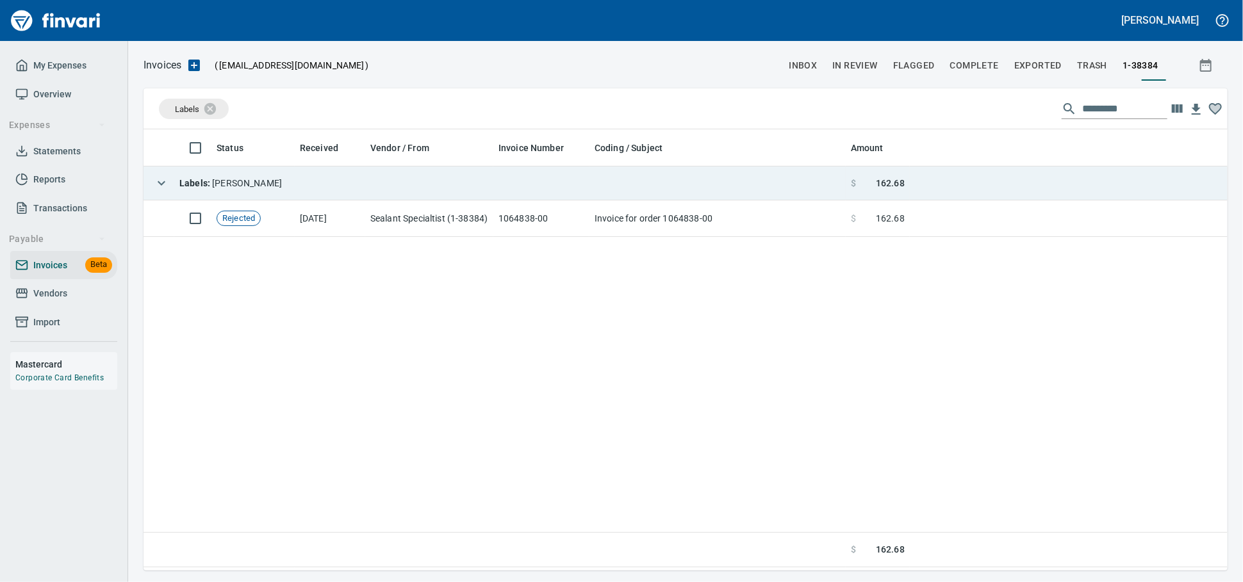
scroll to position [430, 1072]
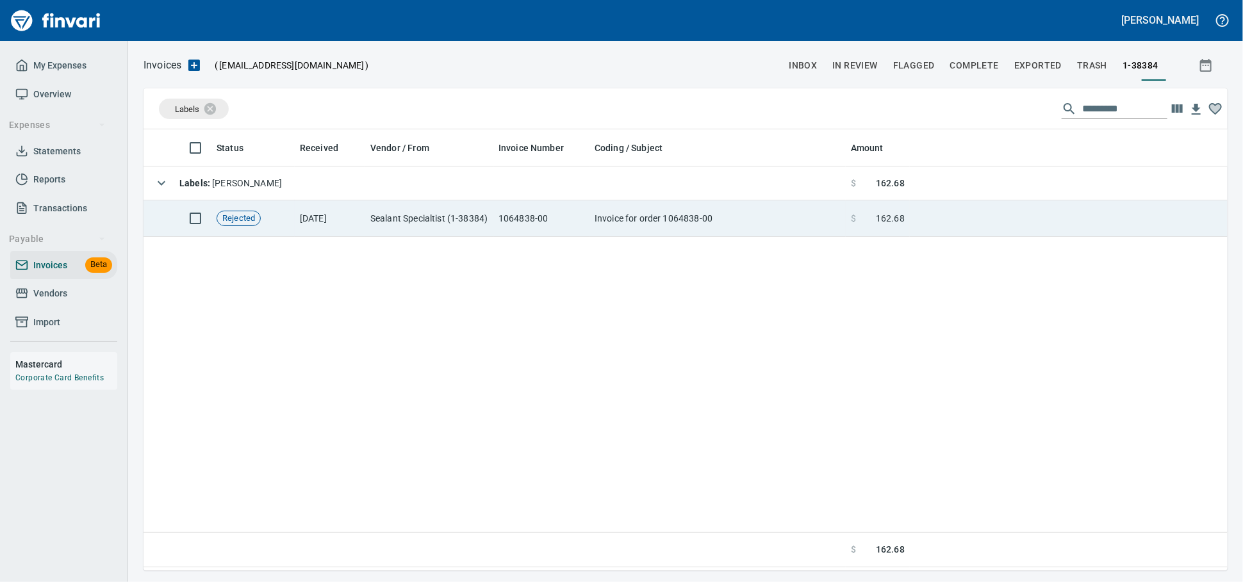
click at [428, 214] on td "Sealant Specialtist (1-38384)" at bounding box center [429, 218] width 128 height 37
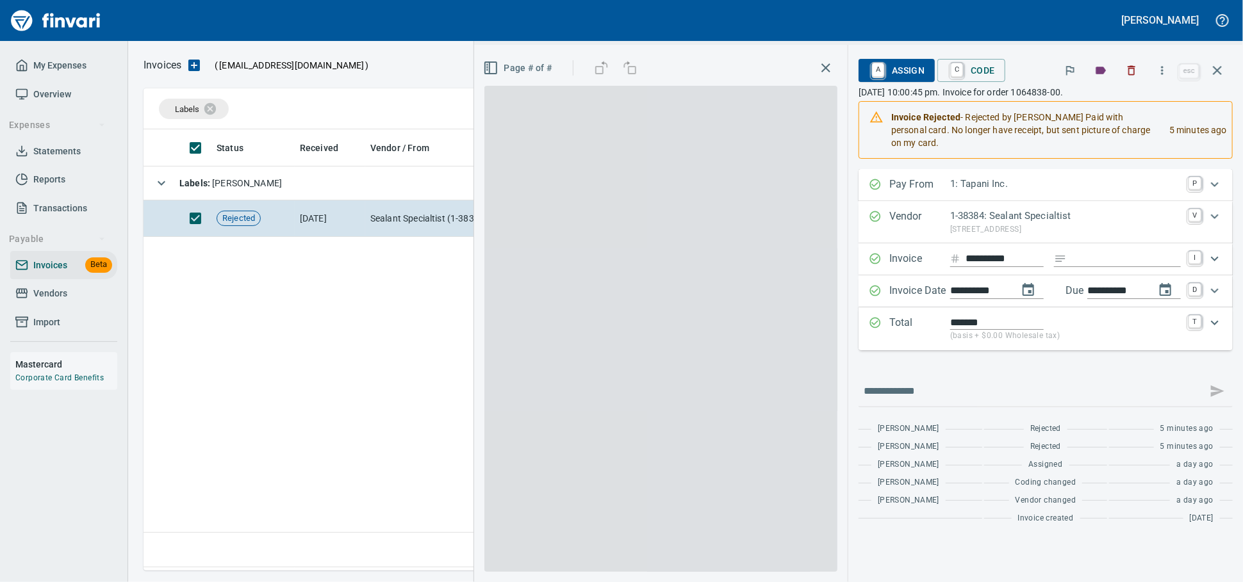
scroll to position [430, 1072]
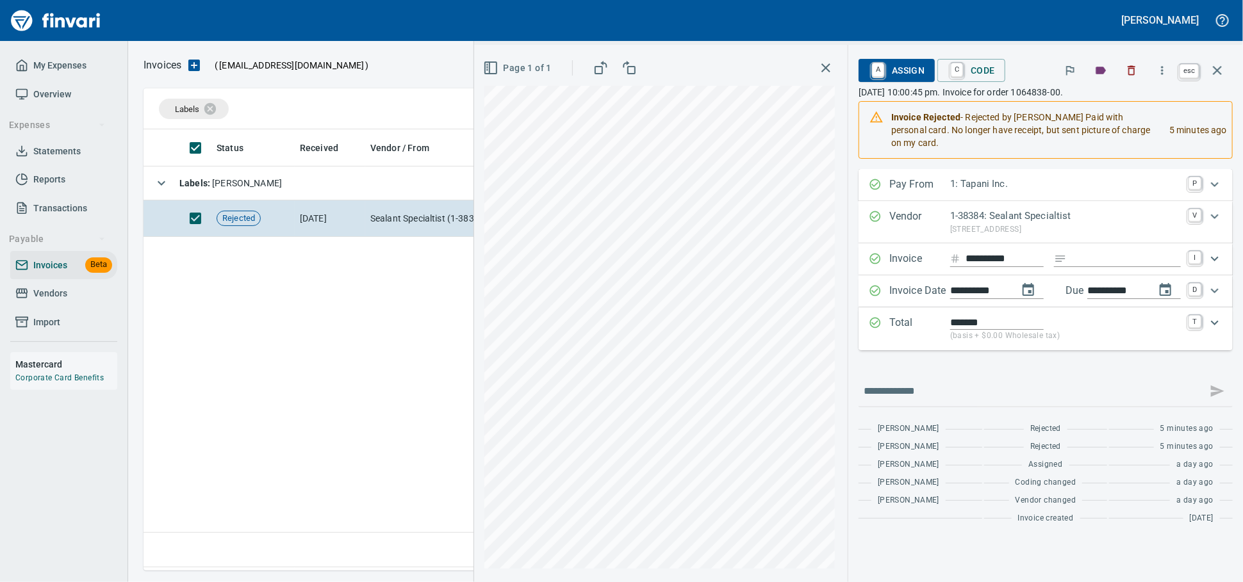
click at [1218, 78] on icon "button" at bounding box center [1216, 70] width 15 height 15
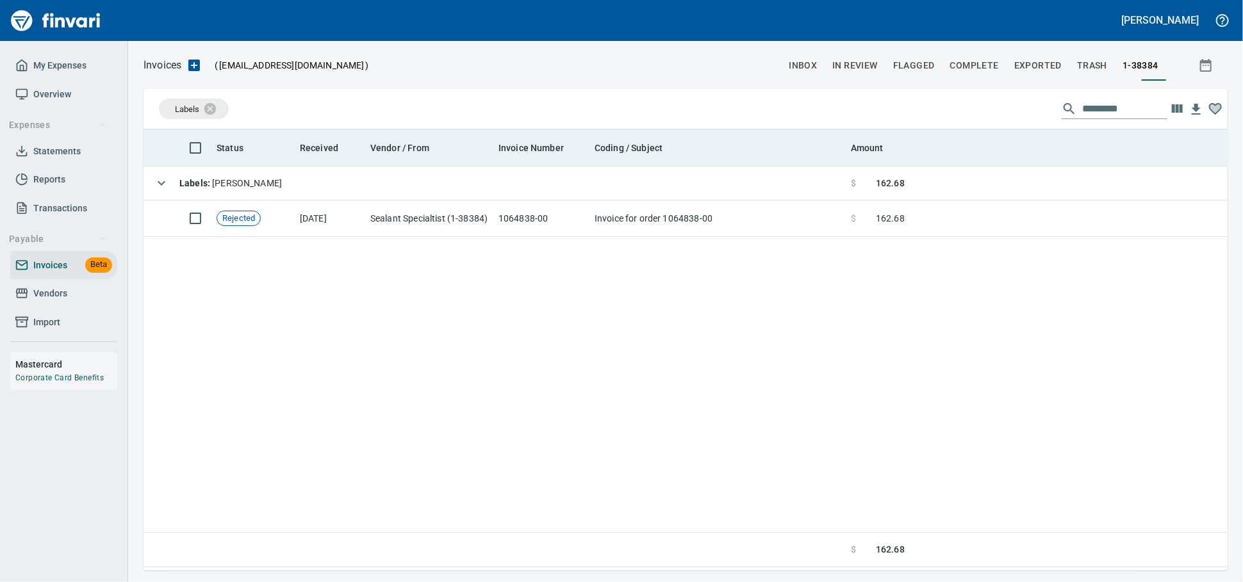
scroll to position [430, 1072]
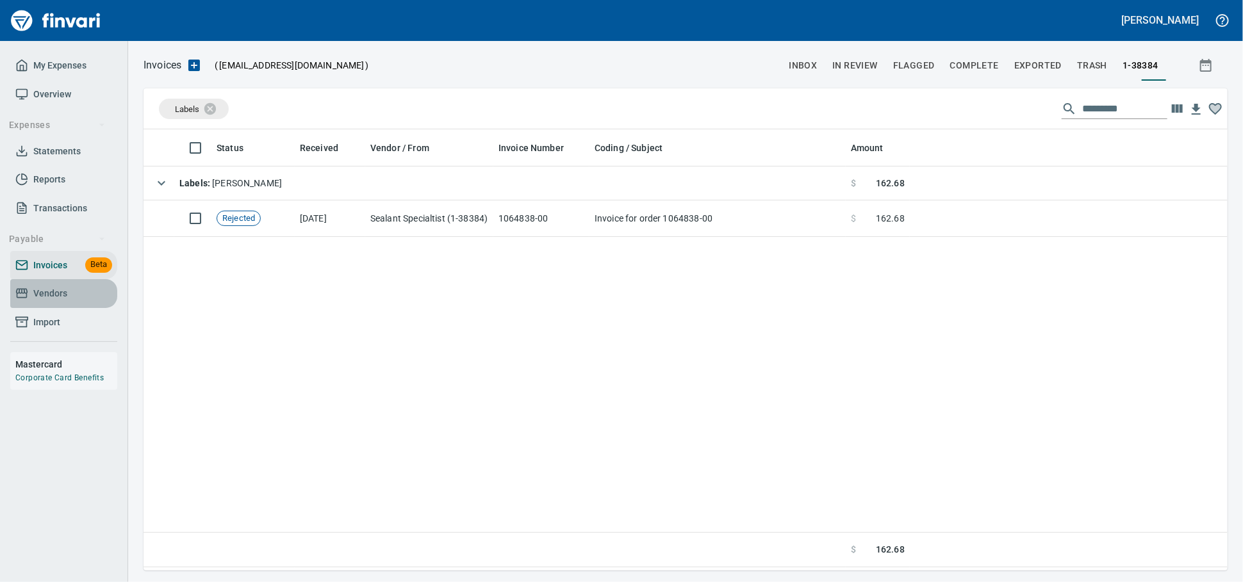
click at [52, 302] on span "Vendors" at bounding box center [50, 294] width 34 height 16
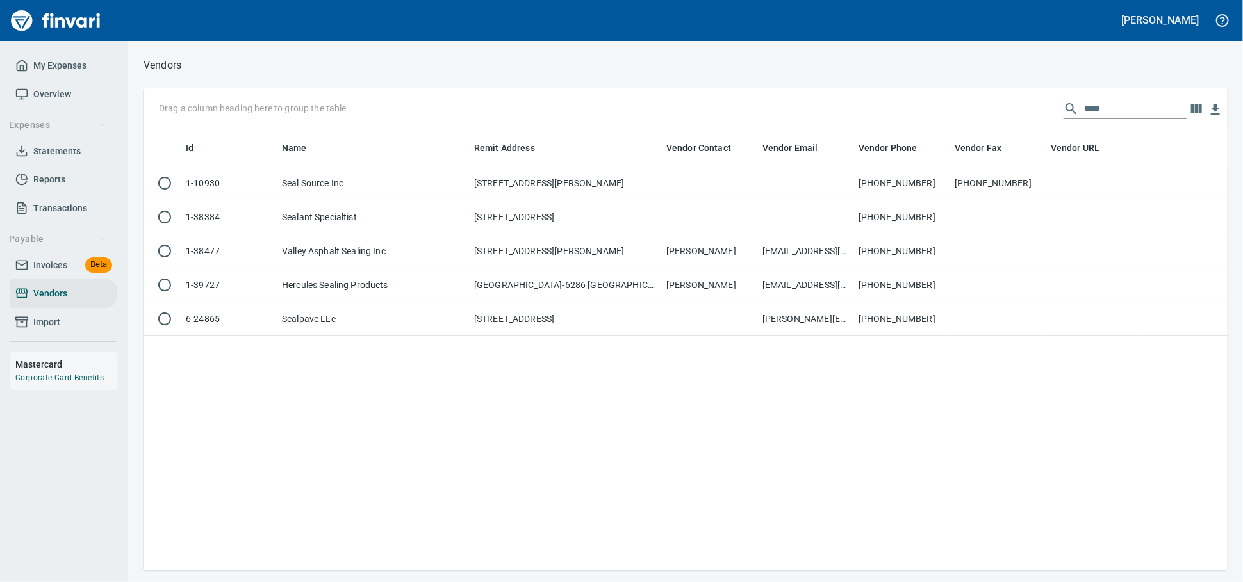
scroll to position [430, 1072]
drag, startPoint x: 1090, startPoint y: 118, endPoint x: 933, endPoint y: 113, distance: 157.7
click at [949, 118] on div "Drag a column heading here to group the table ****" at bounding box center [685, 108] width 1084 height 41
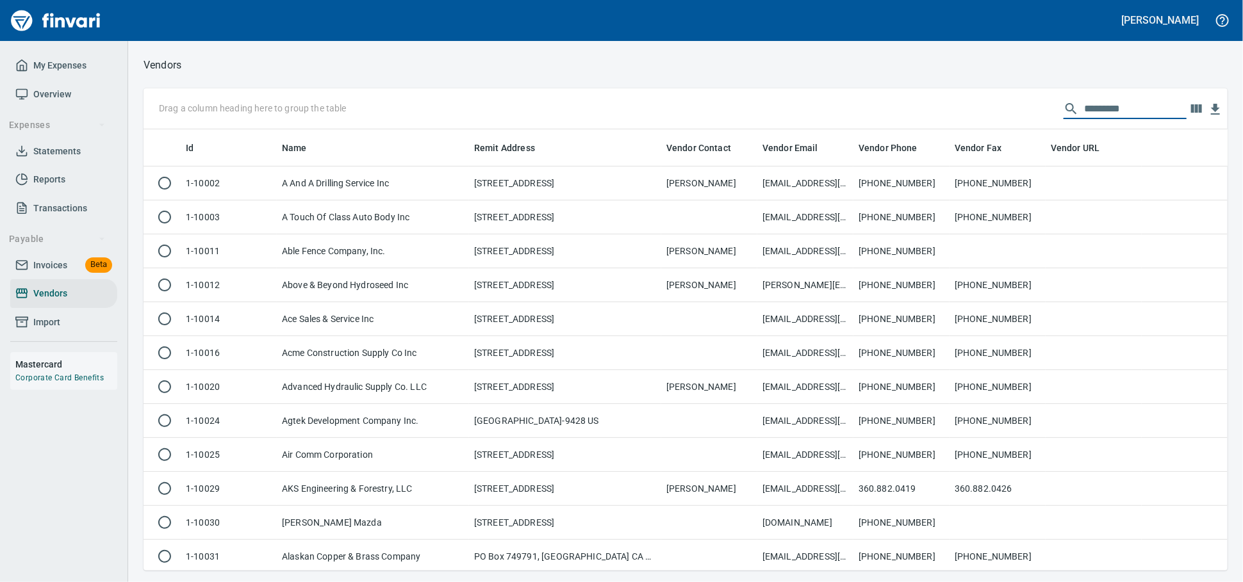
scroll to position [430, 1061]
click at [47, 273] on span "Invoices" at bounding box center [50, 265] width 34 height 16
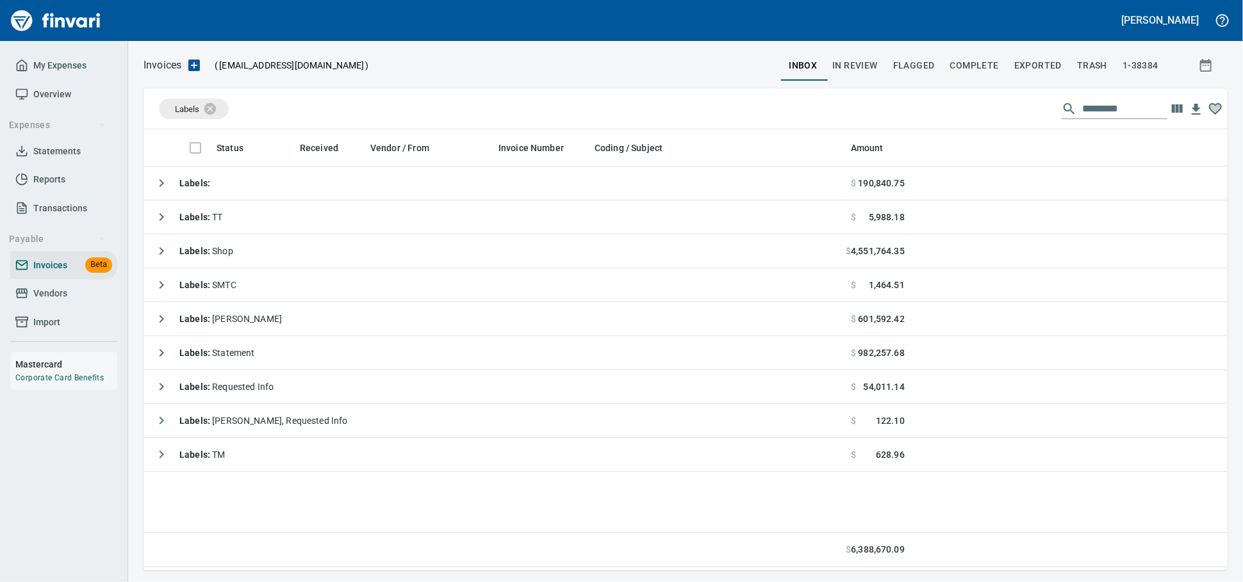
scroll to position [430, 1072]
